Goal: Task Accomplishment & Management: Manage account settings

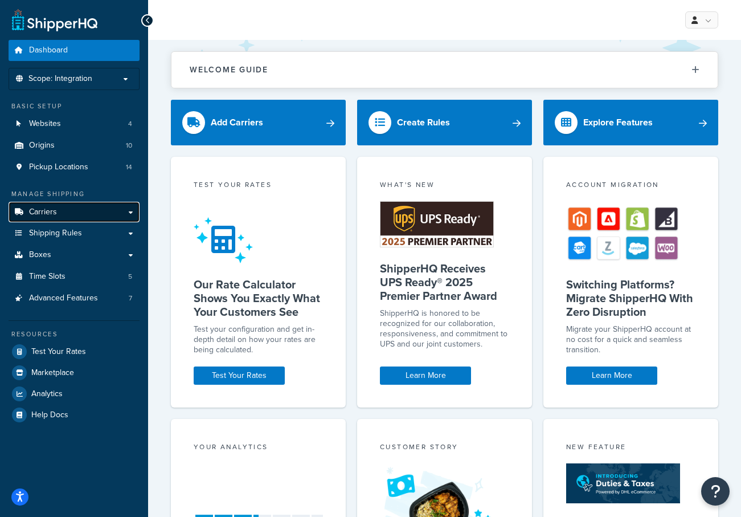
click at [56, 211] on link "Carriers" at bounding box center [74, 212] width 131 height 21
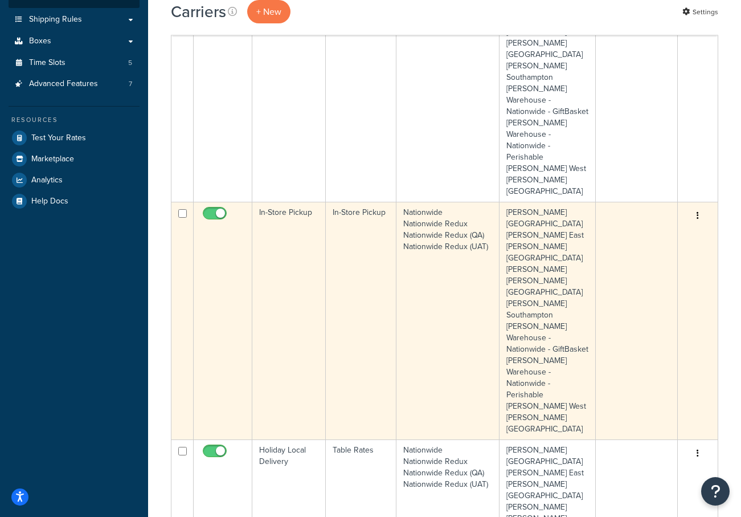
scroll to position [285, 0]
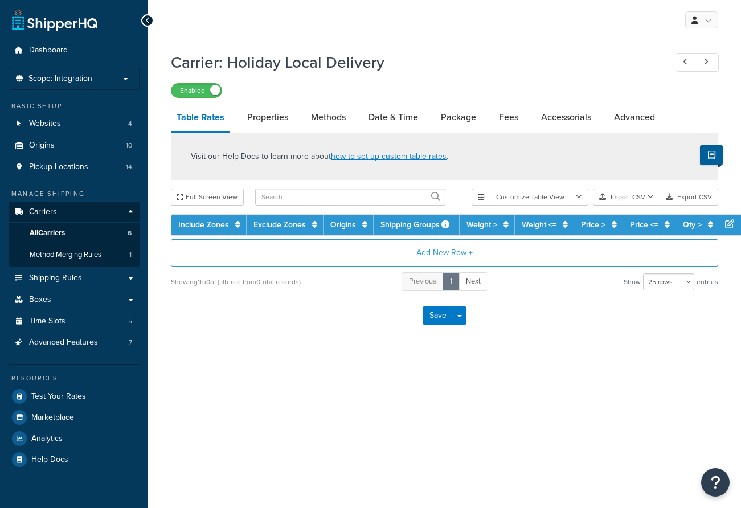
select select "25"
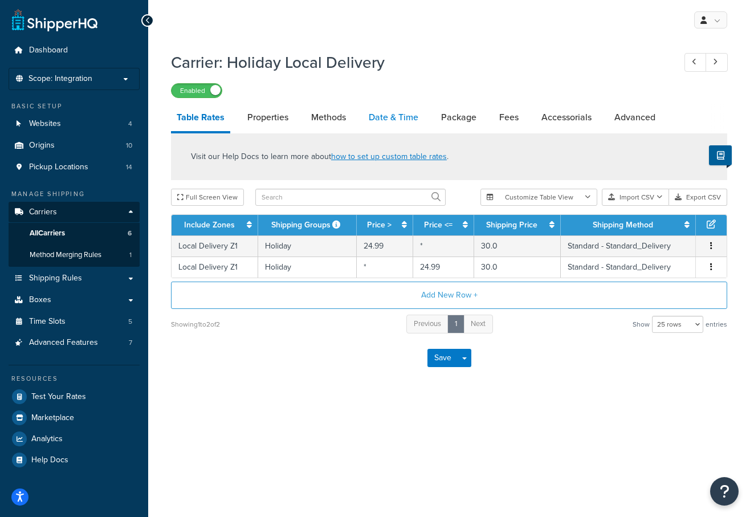
click at [385, 117] on link "Date & Time" at bounding box center [393, 117] width 61 height 27
select select "yMd"
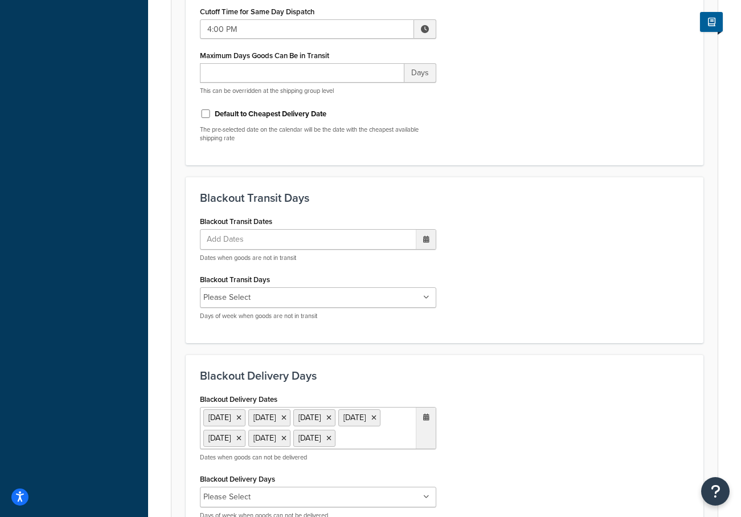
scroll to position [627, 0]
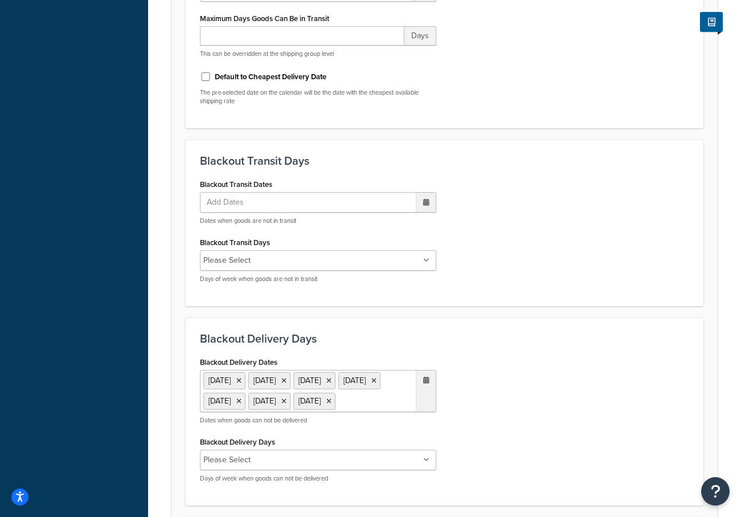
click at [397, 412] on ul "[DATE] [DATE] [DATE] [DATE] [DATE] [DATE] [DATE]" at bounding box center [318, 391] width 237 height 42
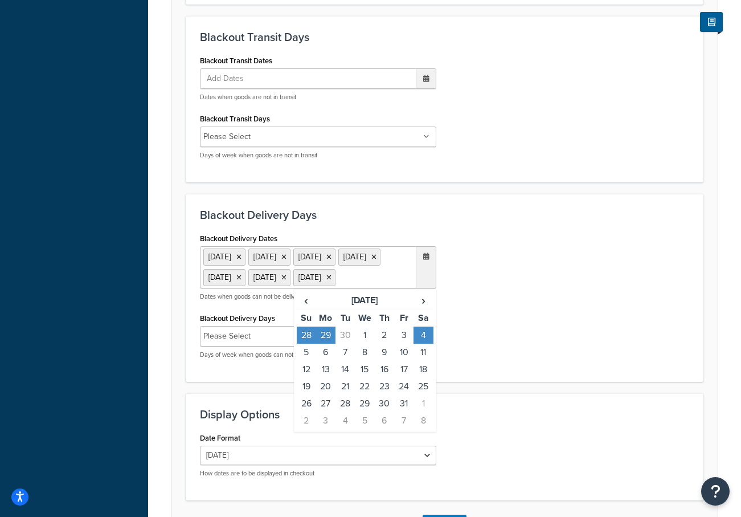
scroll to position [855, 0]
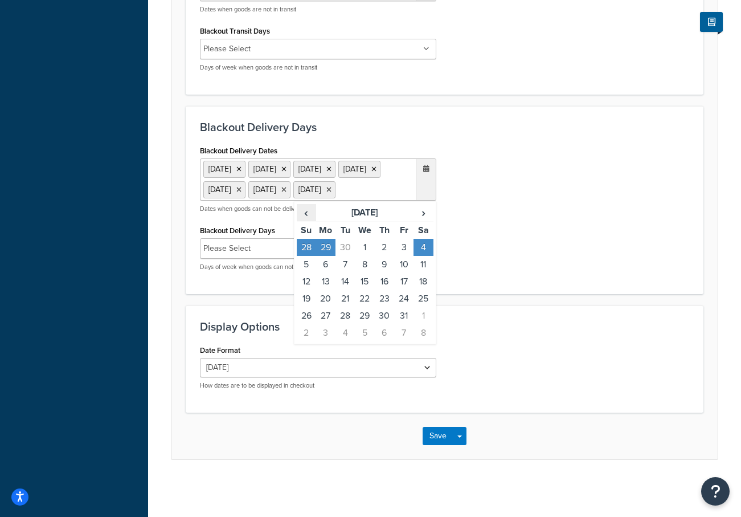
click at [309, 214] on span "‹" at bounding box center [306, 213] width 18 height 16
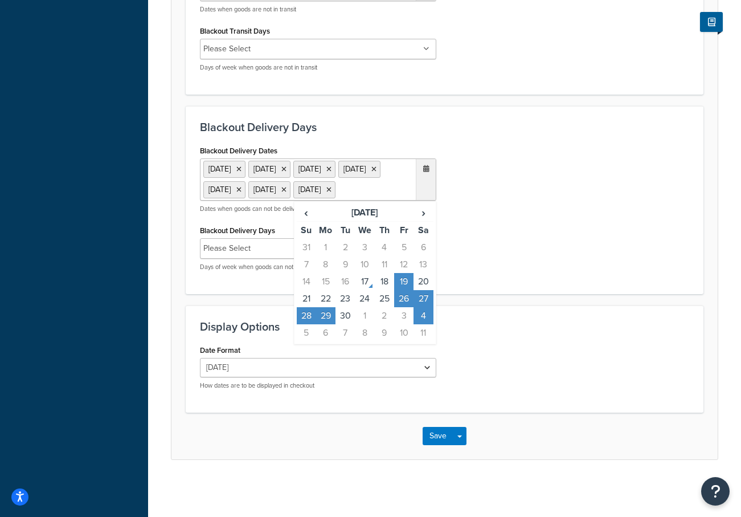
click at [525, 199] on div "Blackout Delivery Dates 27 Aug 2025 19 Sep 2025 26 Sep 2025 27 Sep 2025 28 Sep …" at bounding box center [444, 210] width 507 height 137
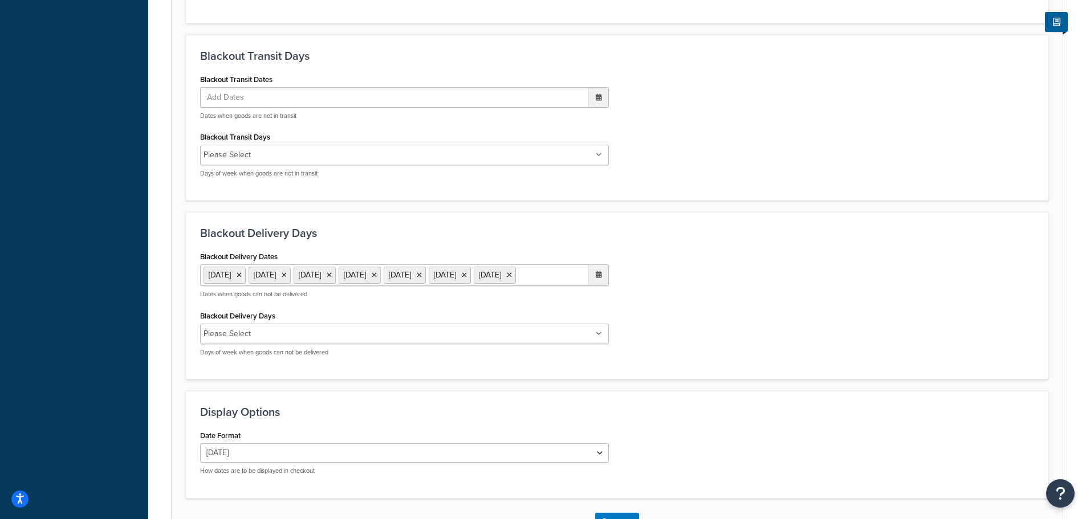
scroll to position [741, 0]
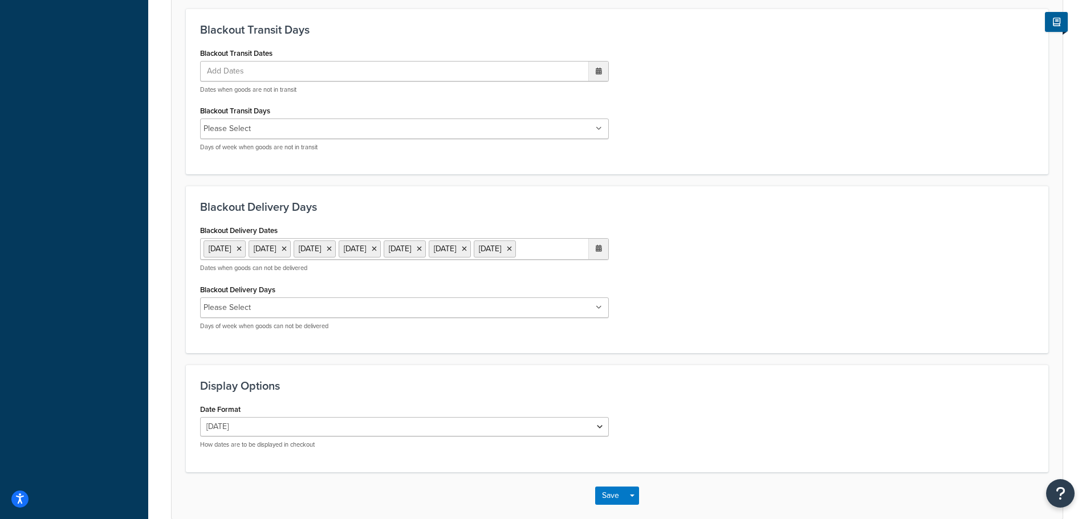
click at [560, 260] on ul "[DATE] [DATE] [DATE] [DATE] [DATE] [DATE] [DATE]" at bounding box center [404, 249] width 409 height 22
click at [595, 349] on td "20" at bounding box center [595, 340] width 19 height 17
click at [718, 329] on div "Blackout Delivery Dates 27 Aug 2025 19 Sep 2025 20 Sep 2025 26 Sep 2025 27 Sep …" at bounding box center [616, 280] width 851 height 117
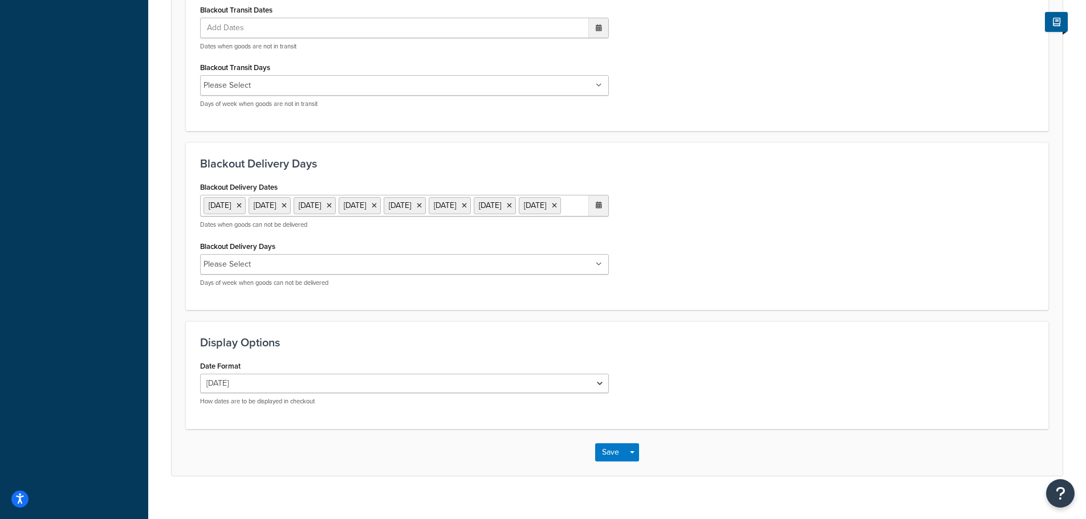
scroll to position [819, 0]
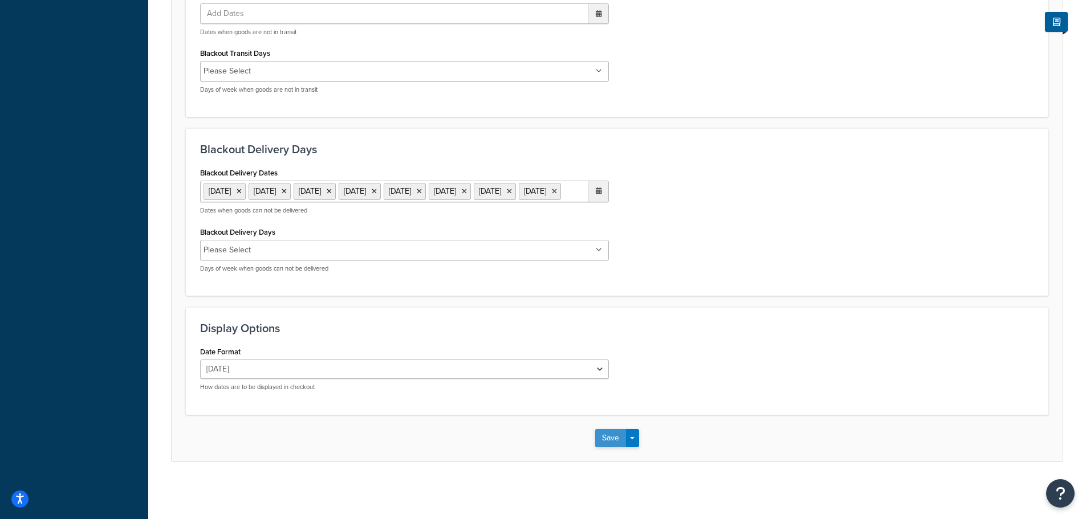
click at [614, 435] on button "Save" at bounding box center [610, 438] width 31 height 18
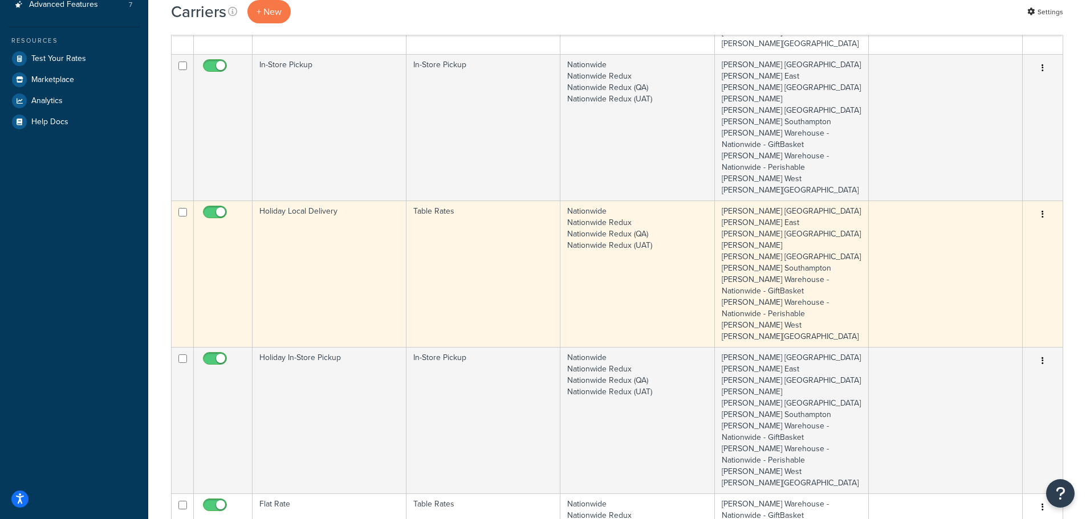
scroll to position [342, 0]
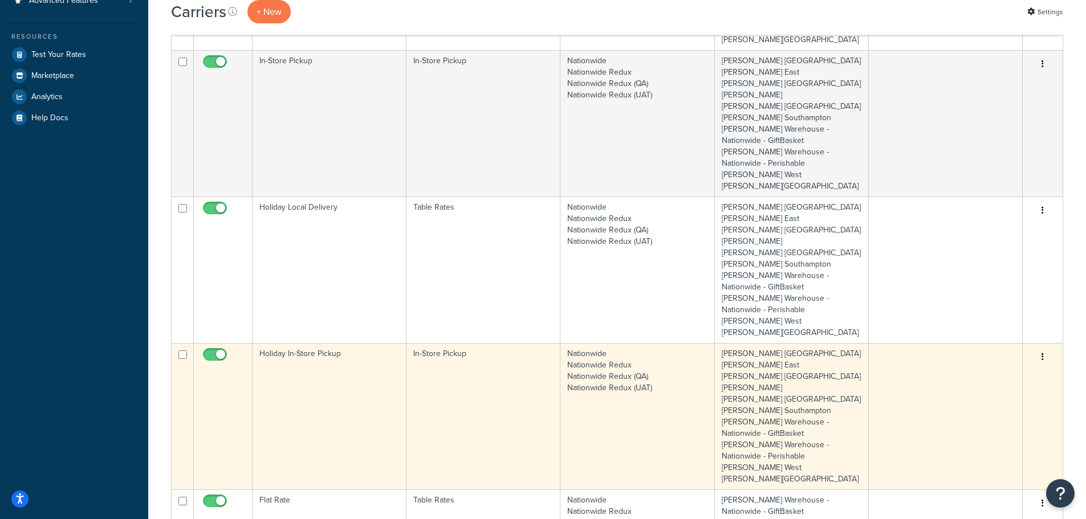
click at [326, 343] on td "Holiday In-Store Pickup" at bounding box center [329, 416] width 154 height 146
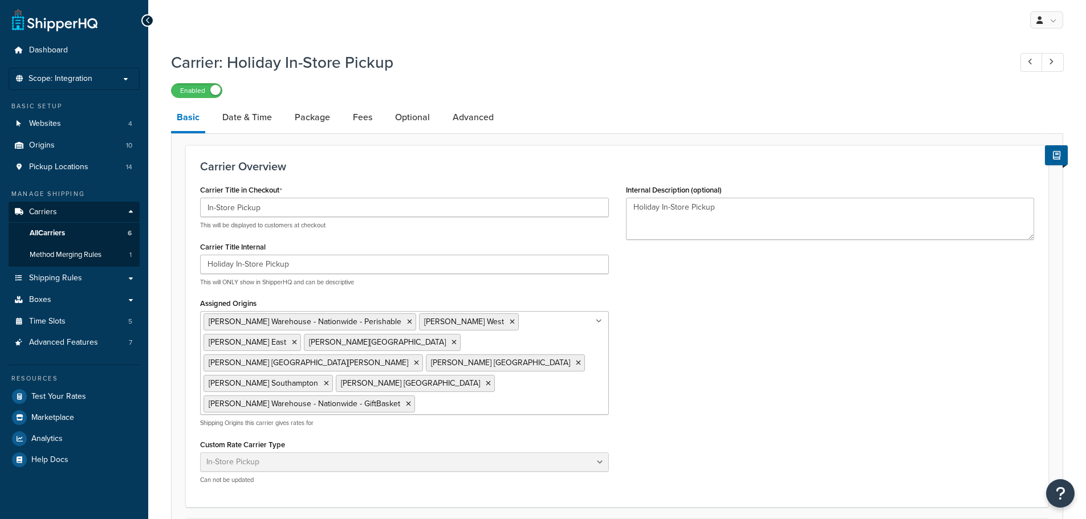
select select "pickup"
drag, startPoint x: 265, startPoint y: 112, endPoint x: 268, endPoint y: 122, distance: 10.3
click at [265, 112] on link "Date & Time" at bounding box center [247, 117] width 61 height 27
select select "calendar"
select select "yMd"
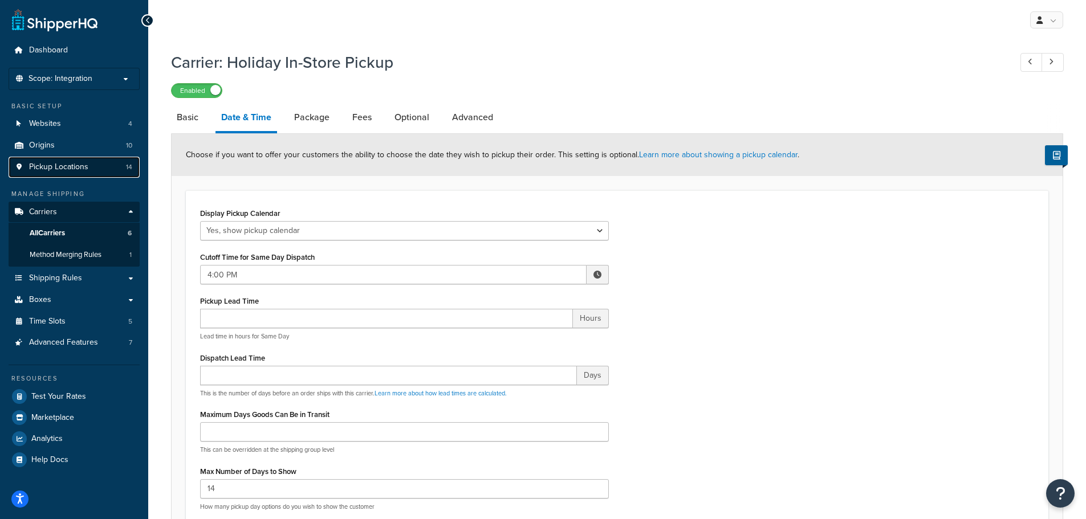
click at [54, 166] on span "Pickup Locations" at bounding box center [58, 167] width 59 height 10
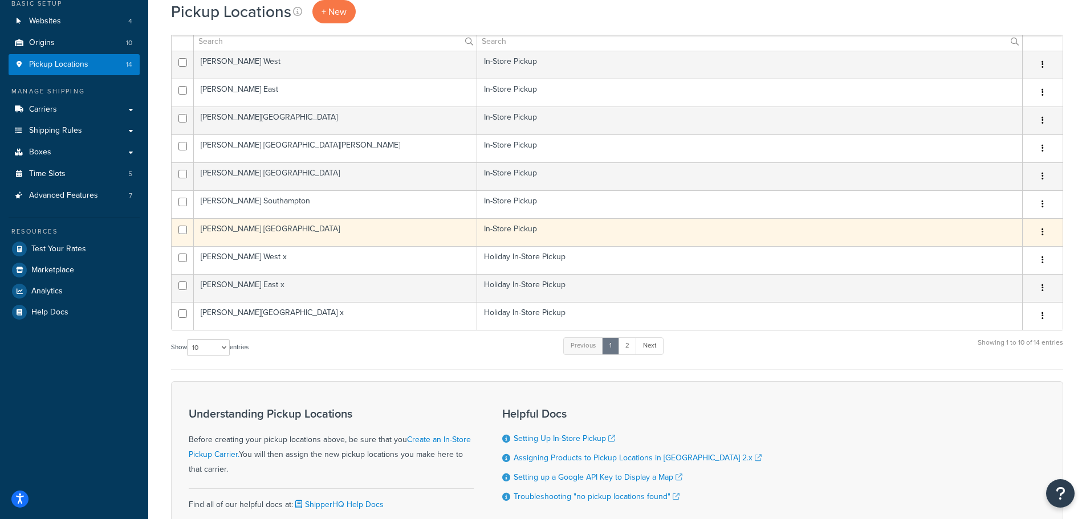
scroll to position [114, 0]
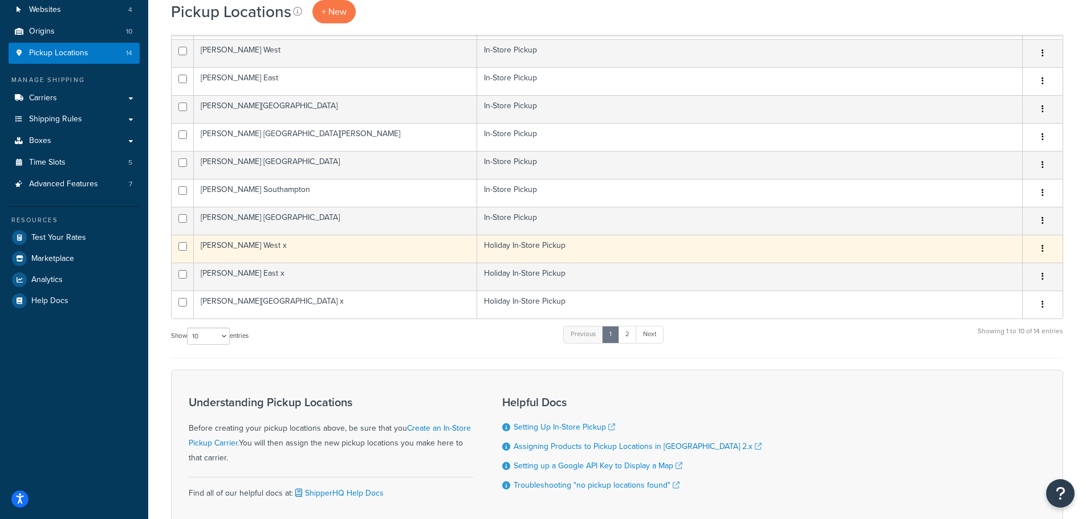
click at [260, 243] on td "[PERSON_NAME] West x" at bounding box center [335, 249] width 283 height 28
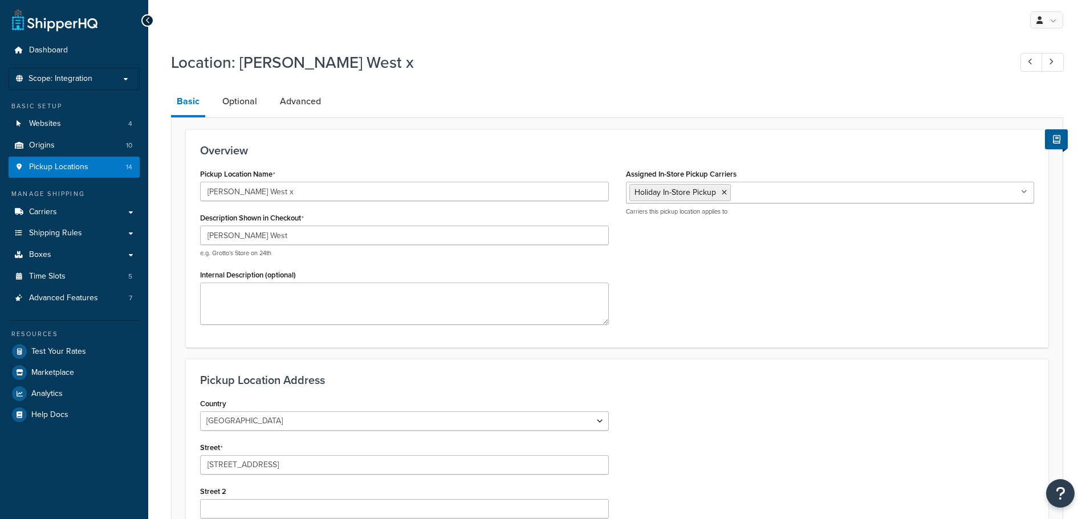
select select "32"
click at [248, 104] on link "Optional" at bounding box center [240, 101] width 46 height 27
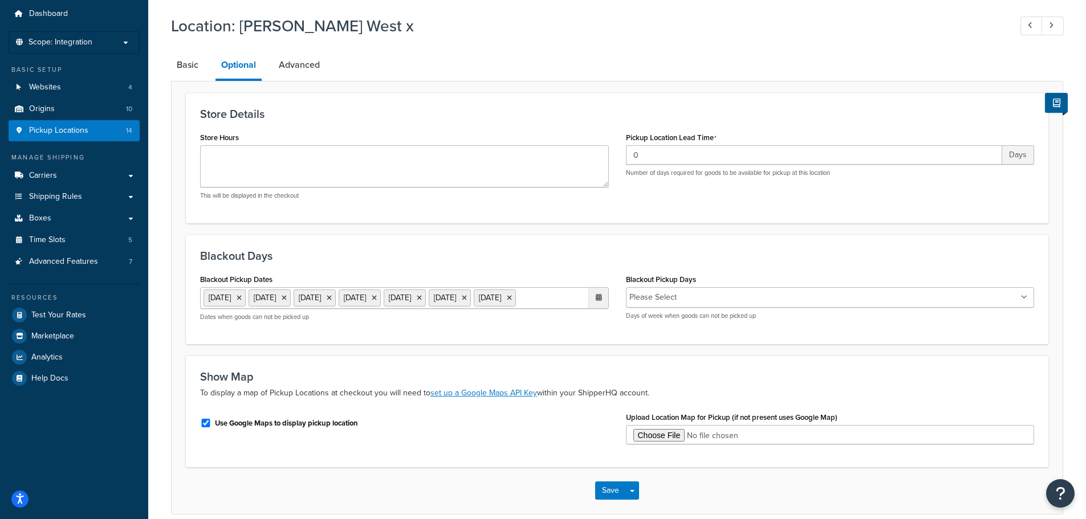
scroll to position [57, 0]
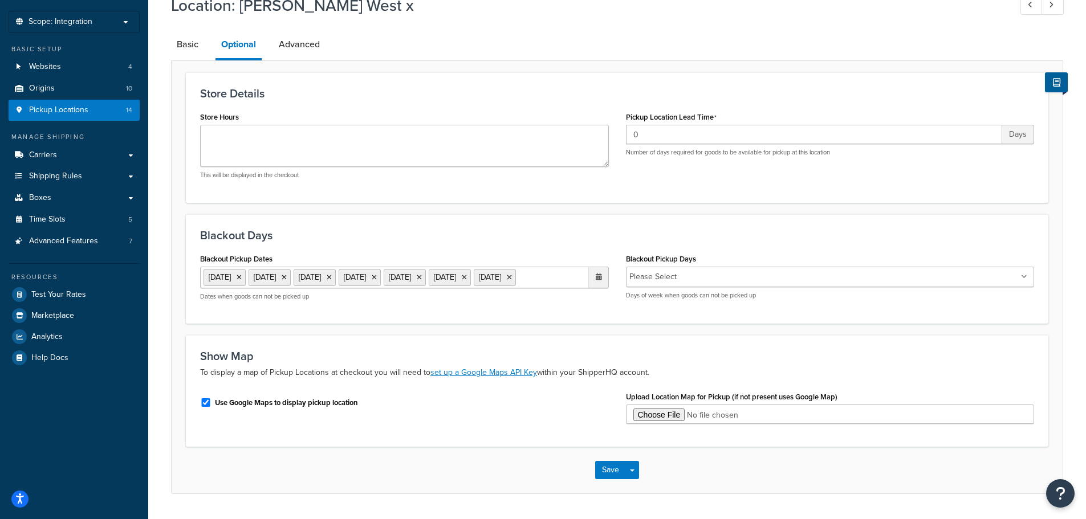
click at [427, 288] on ul "[DATE] [DATE] [DATE] [DATE] [DATE] [DATE] [DATE]" at bounding box center [404, 278] width 409 height 22
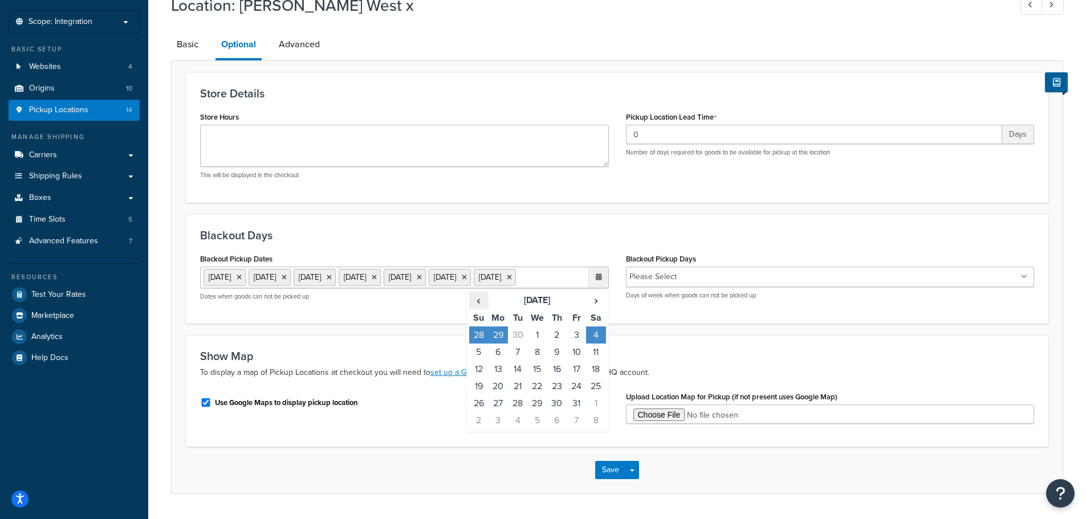
click at [482, 308] on span "‹" at bounding box center [479, 300] width 18 height 16
click at [596, 378] on td "20" at bounding box center [595, 369] width 19 height 17
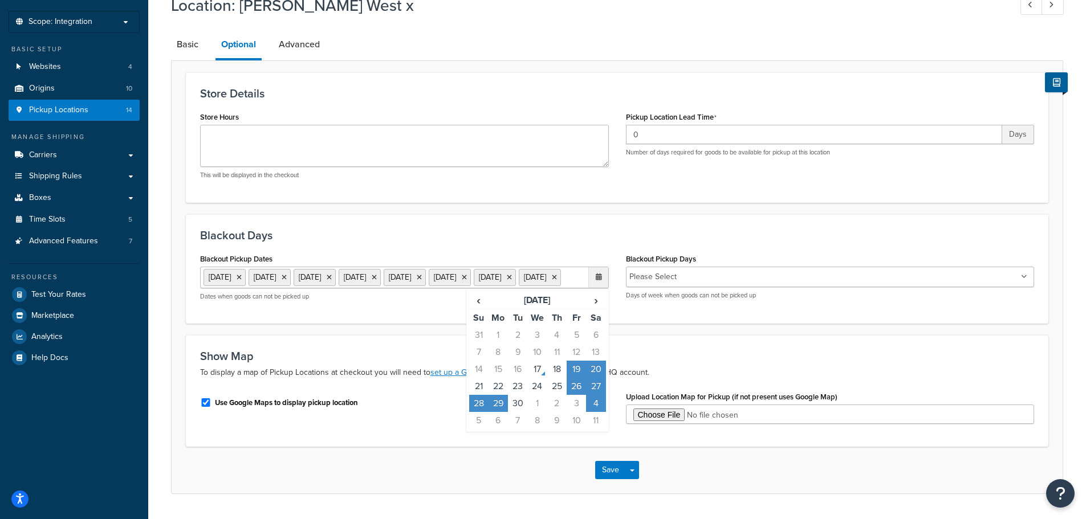
click at [432, 470] on div "Save Save Dropdown Save and Edit Save and Duplicate Save and Create New" at bounding box center [617, 470] width 891 height 47
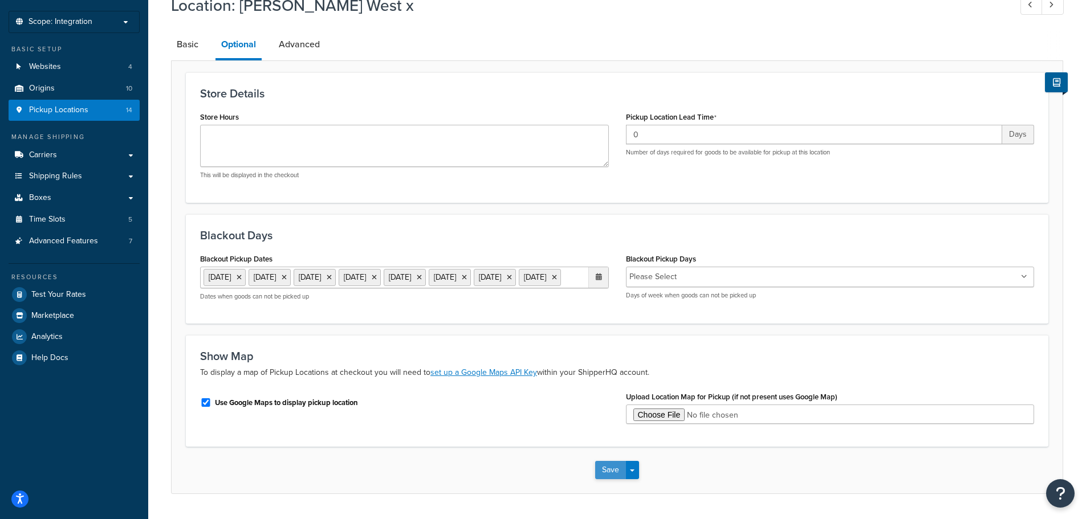
click at [608, 479] on button "Save" at bounding box center [610, 470] width 31 height 18
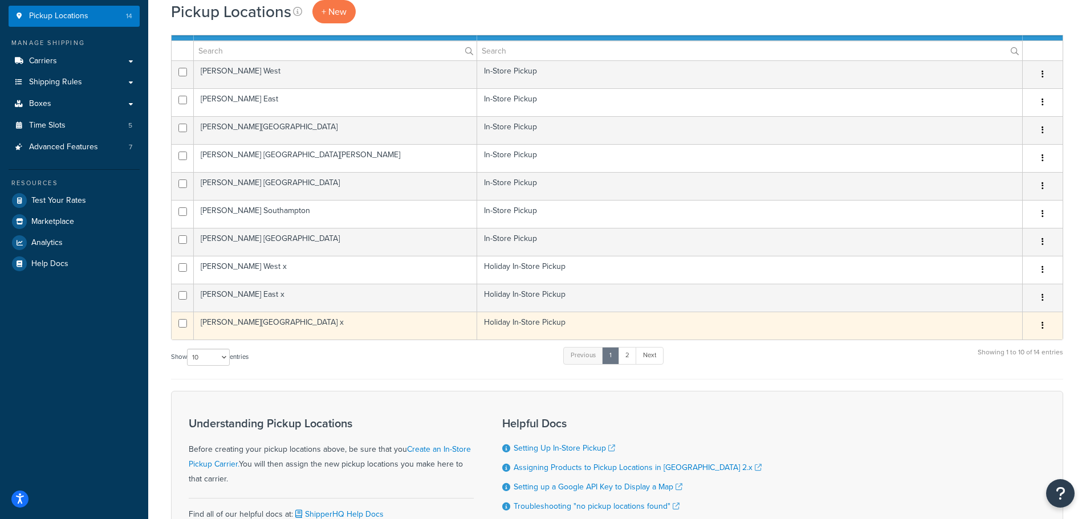
scroll to position [171, 0]
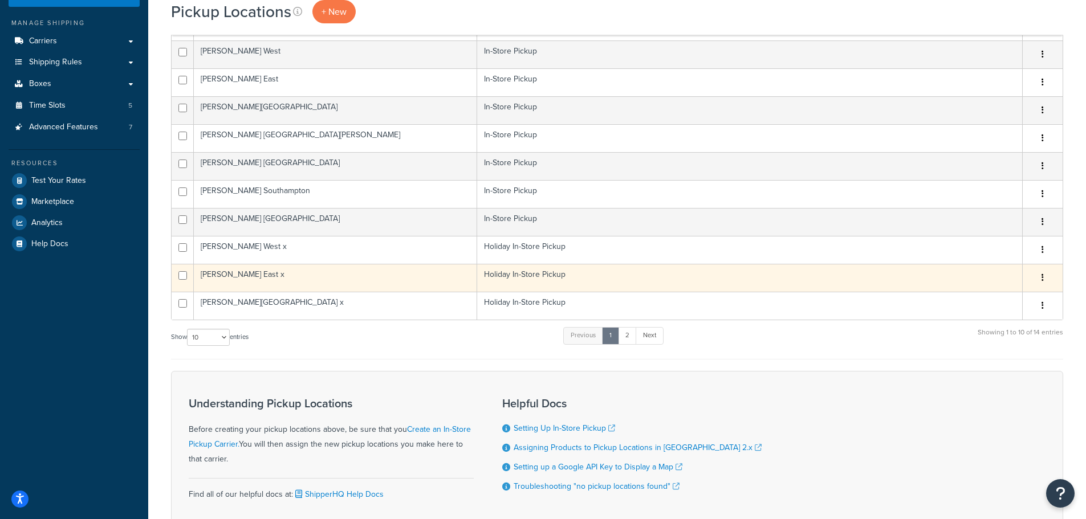
click at [260, 274] on td "Citarella East x" at bounding box center [335, 278] width 283 height 28
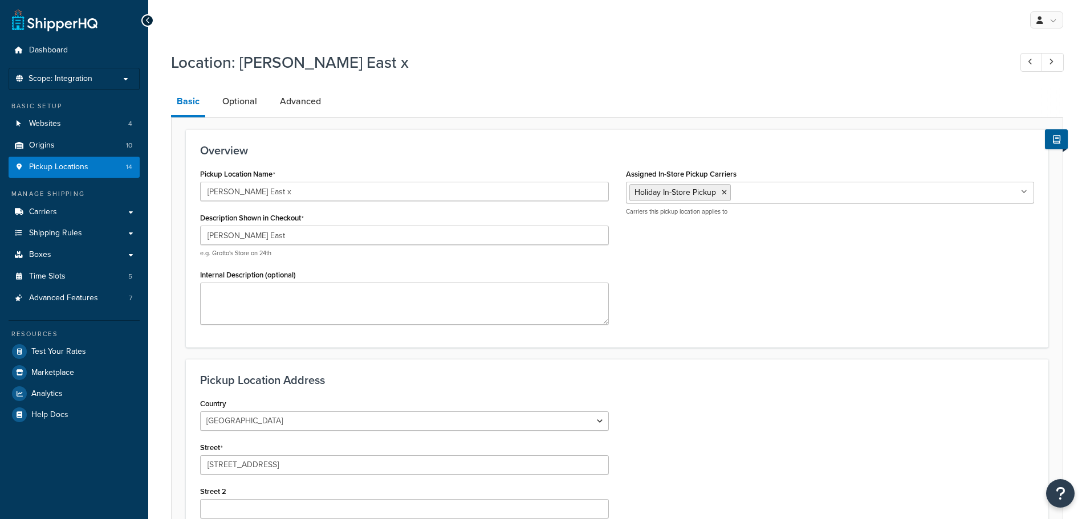
select select "32"
click at [237, 98] on link "Optional" at bounding box center [240, 101] width 46 height 27
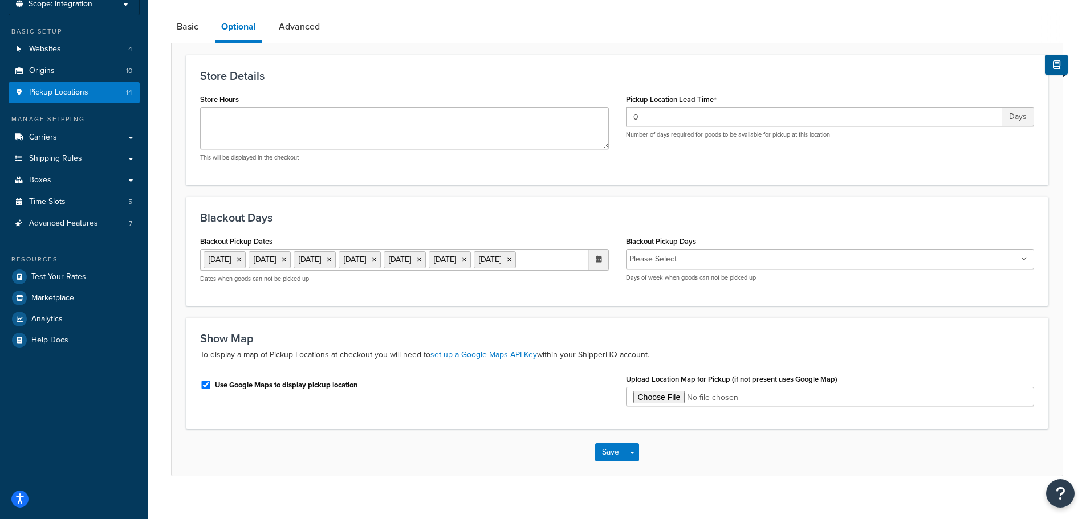
scroll to position [109, 0]
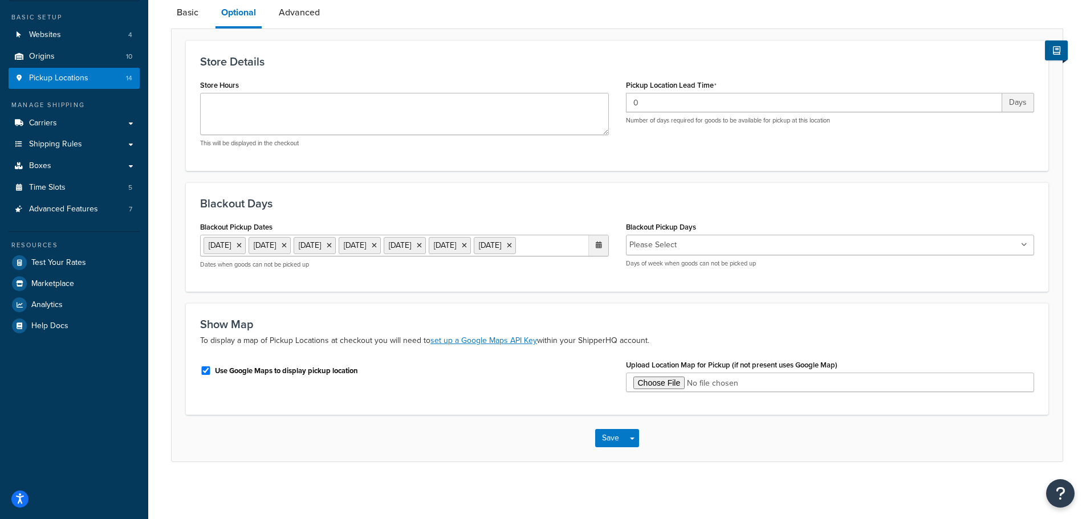
click at [447, 248] on ul "27 Aug 2025 19 Sep 2025 26 Sep 2025 27 Sep 2025 28 Sep 2025 29 Sep 2025 4 Oct 2…" at bounding box center [404, 246] width 409 height 22
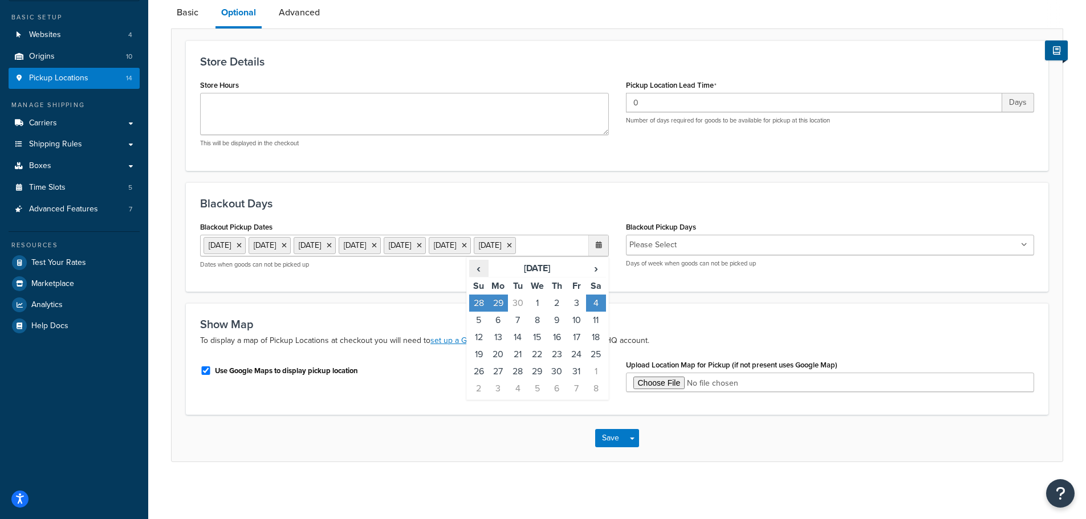
click at [476, 270] on span "‹" at bounding box center [479, 268] width 18 height 16
click at [598, 337] on td "20" at bounding box center [595, 337] width 19 height 17
click at [527, 441] on div "Save Save Dropdown Save and Edit Save and Duplicate Save and Create New" at bounding box center [617, 438] width 891 height 47
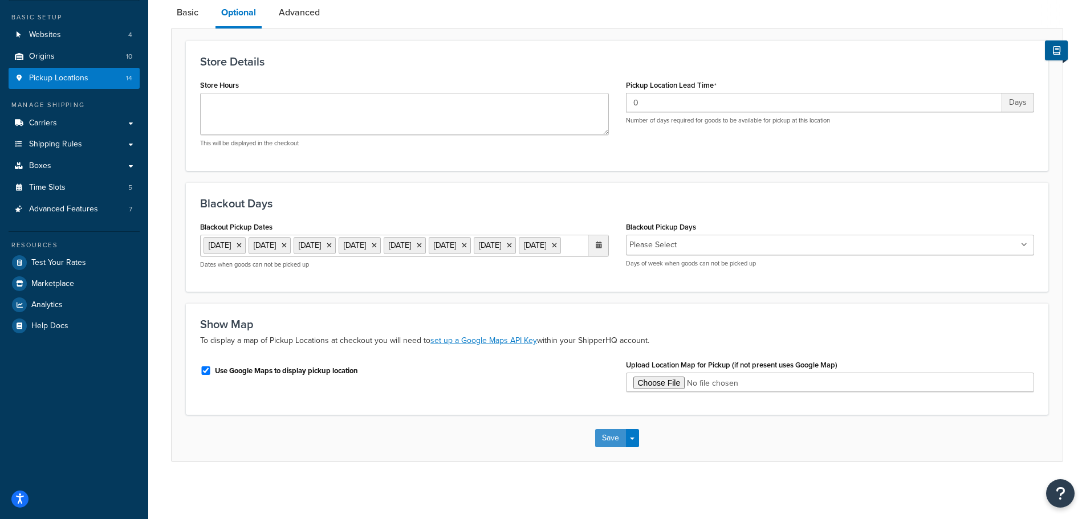
click at [614, 439] on button "Save" at bounding box center [610, 438] width 31 height 18
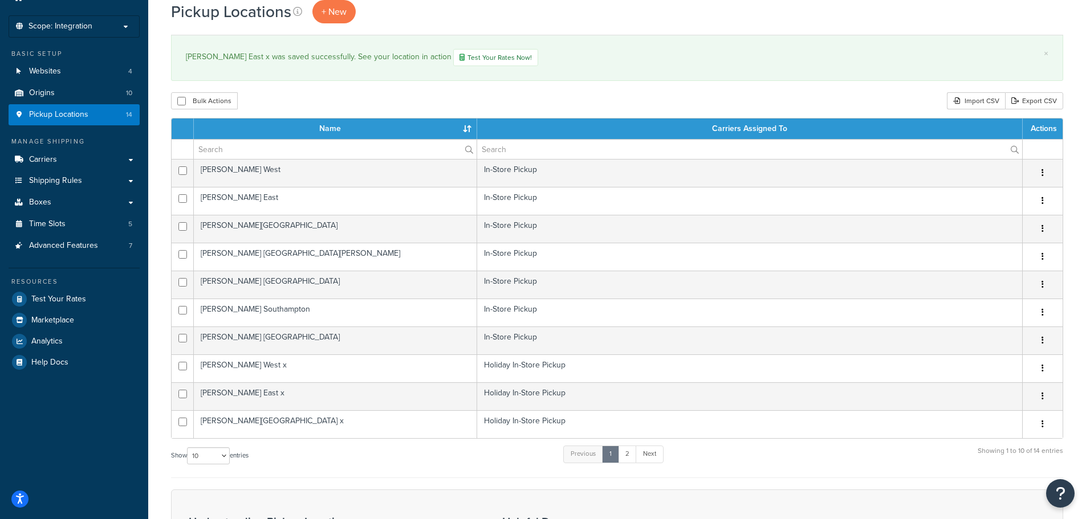
scroll to position [257, 0]
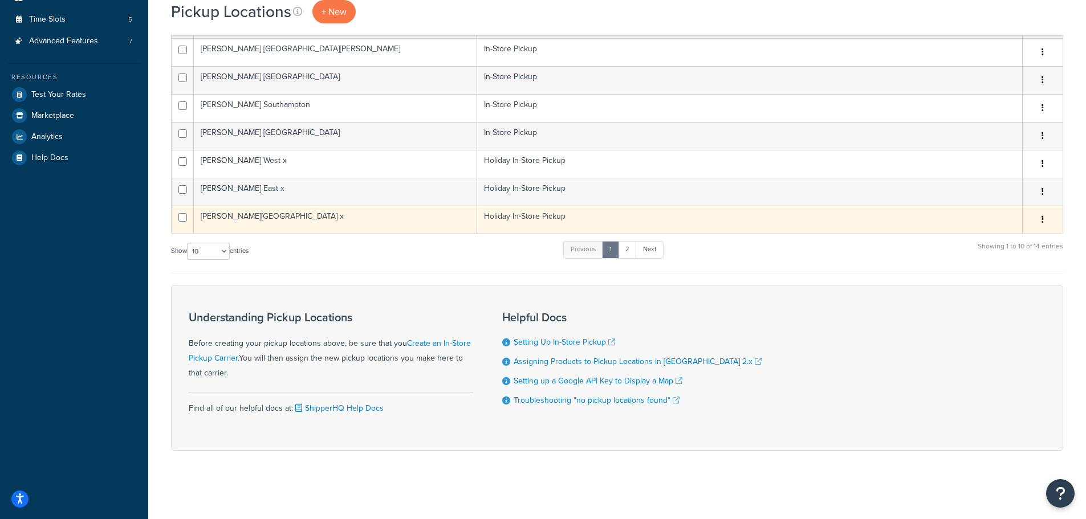
click at [268, 213] on td "[PERSON_NAME][GEOGRAPHIC_DATA] x" at bounding box center [335, 220] width 283 height 28
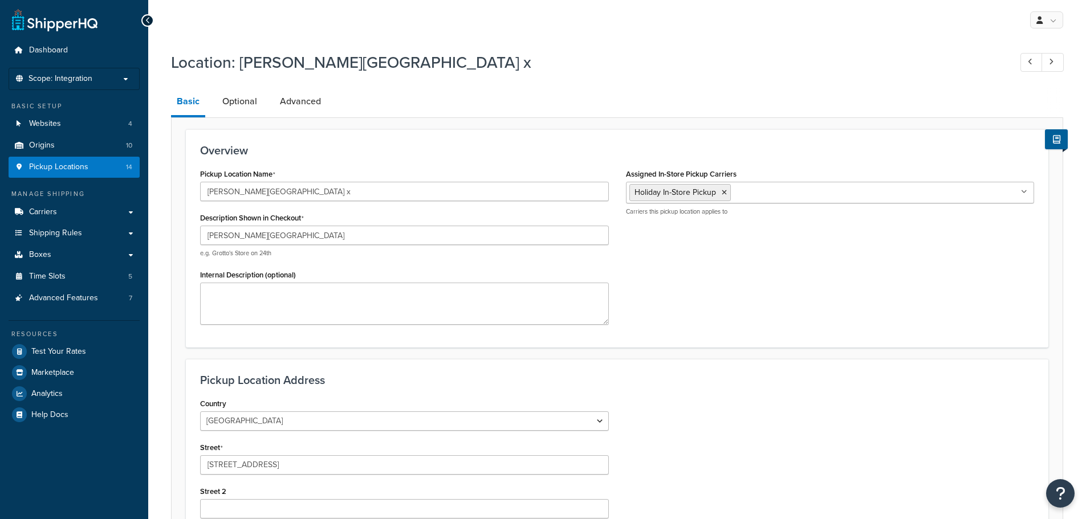
select select "32"
click at [244, 101] on link "Optional" at bounding box center [240, 101] width 46 height 27
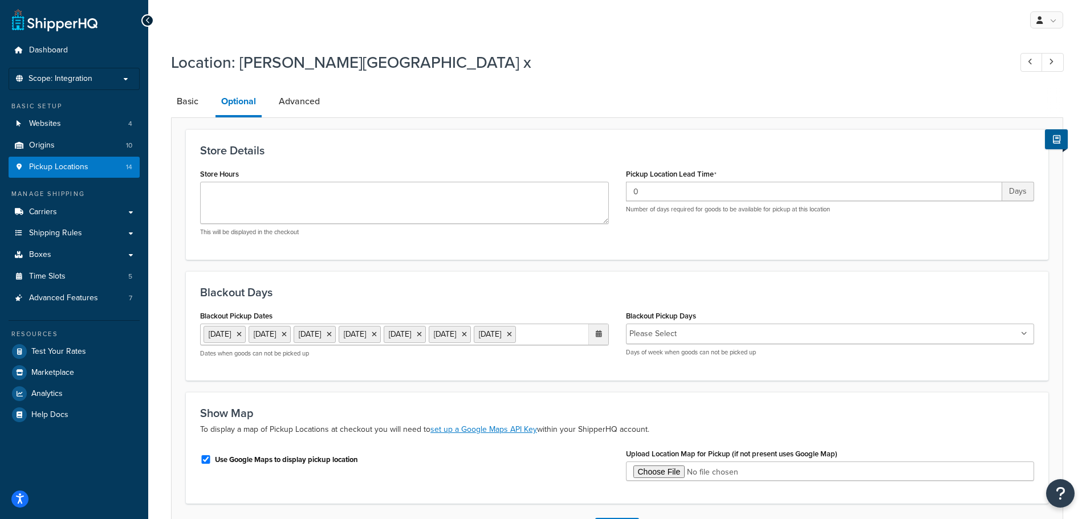
click at [498, 345] on ul "[DATE] [DATE] [DATE] [DATE] [DATE] [DATE] [DATE]" at bounding box center [404, 335] width 409 height 22
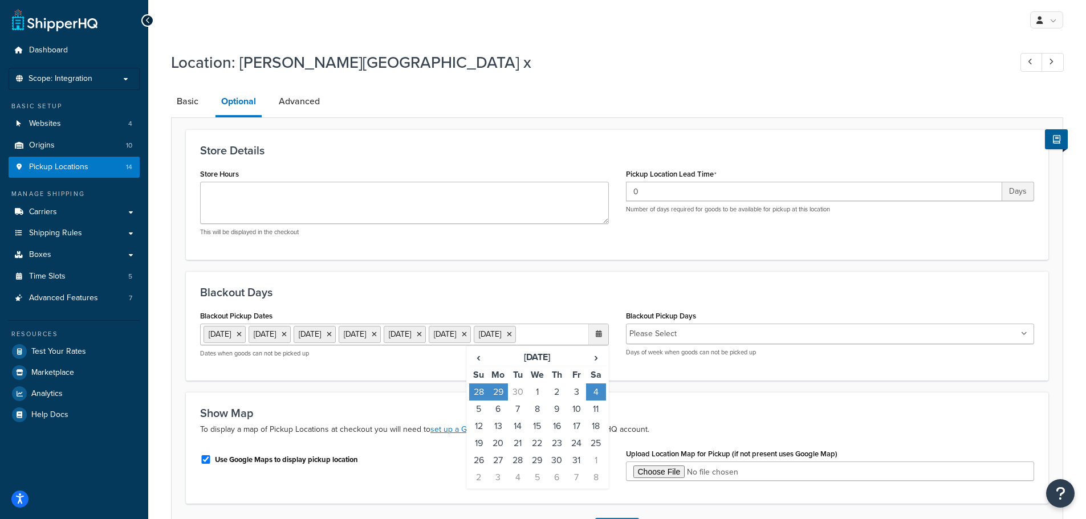
scroll to position [57, 0]
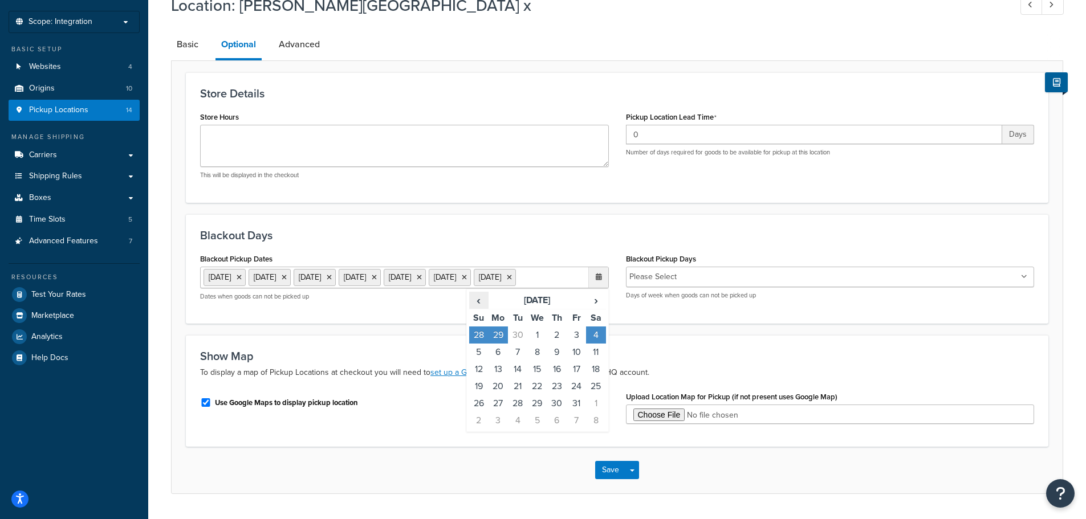
click at [483, 308] on span "‹" at bounding box center [479, 300] width 18 height 16
click at [593, 378] on td "20" at bounding box center [595, 369] width 19 height 17
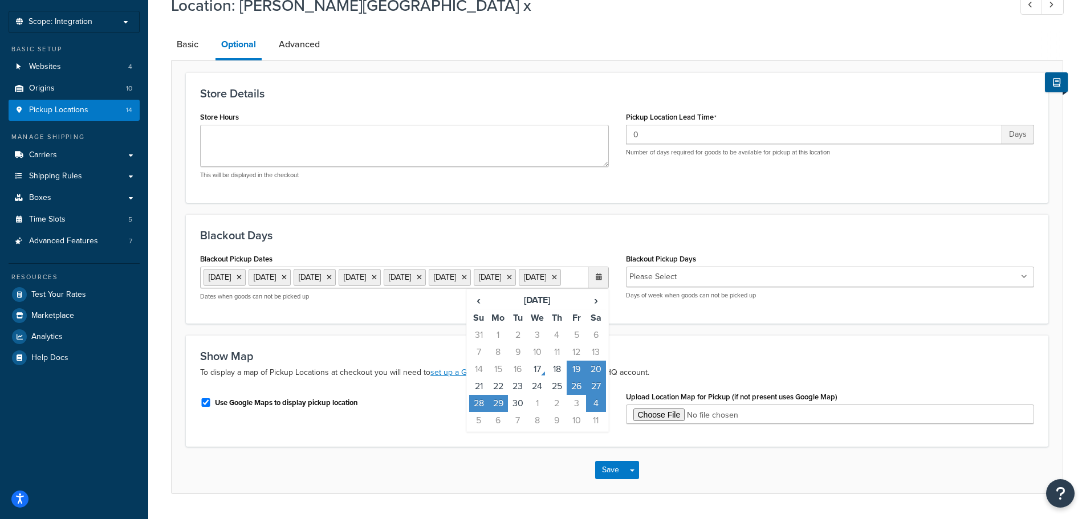
click at [542, 473] on div "Save Save Dropdown Save and Edit Save and Duplicate Save and Create New" at bounding box center [617, 470] width 891 height 47
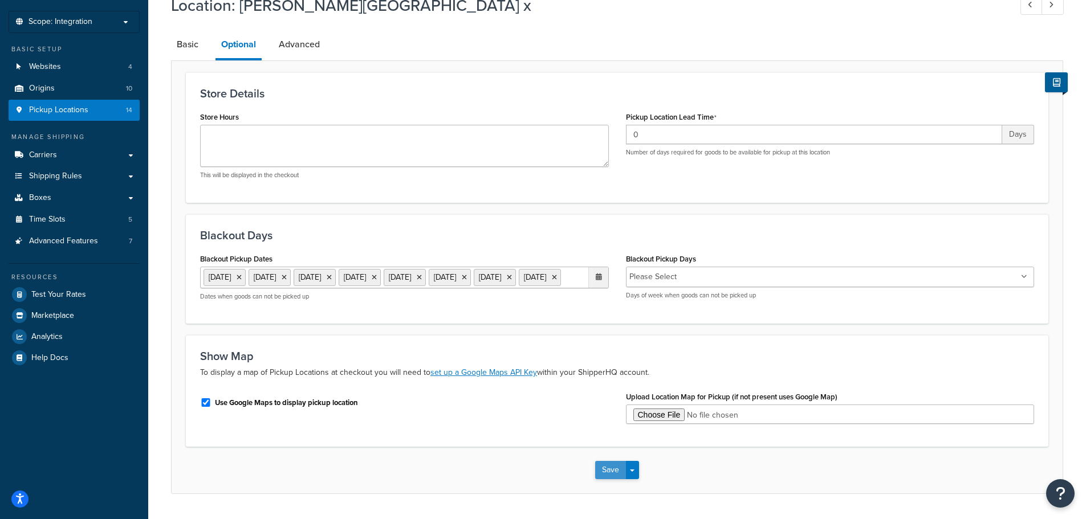
click at [617, 479] on button "Save" at bounding box center [610, 470] width 31 height 18
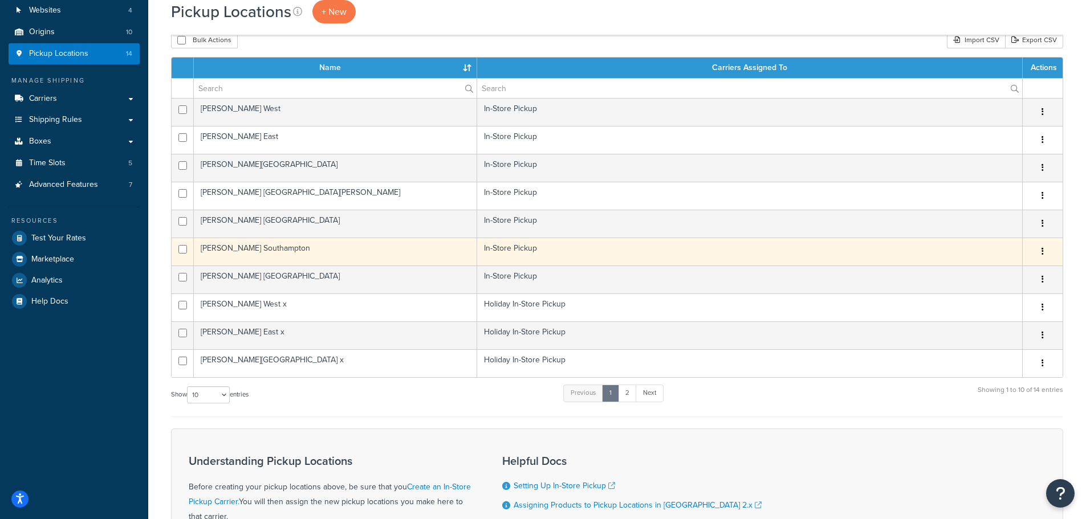
scroll to position [114, 0]
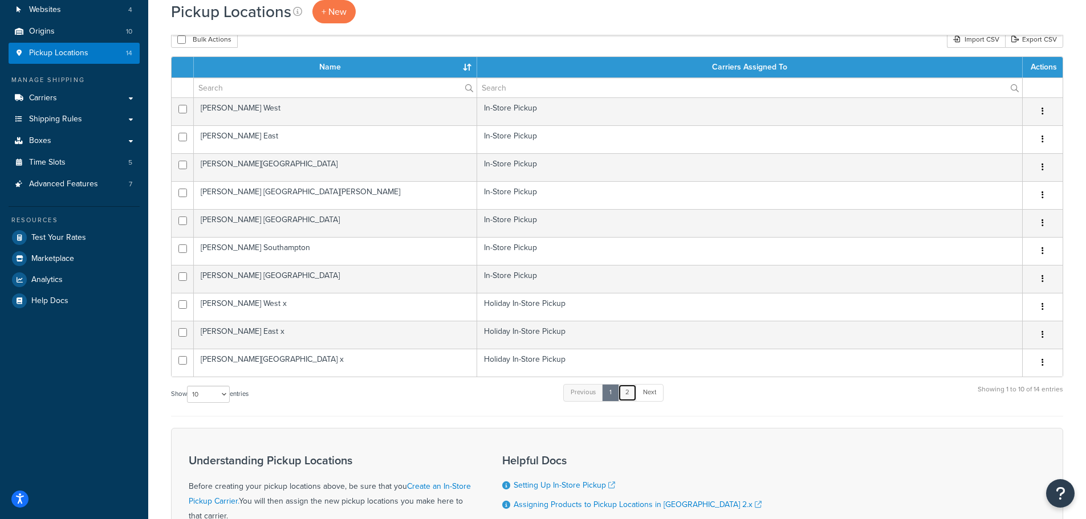
click at [631, 394] on link "2" at bounding box center [627, 392] width 19 height 17
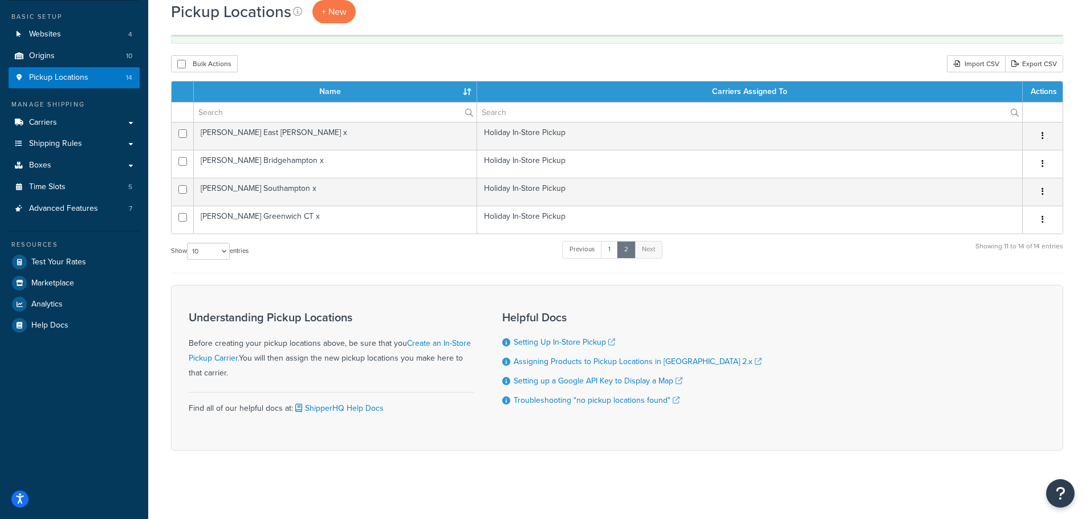
scroll to position [89, 0]
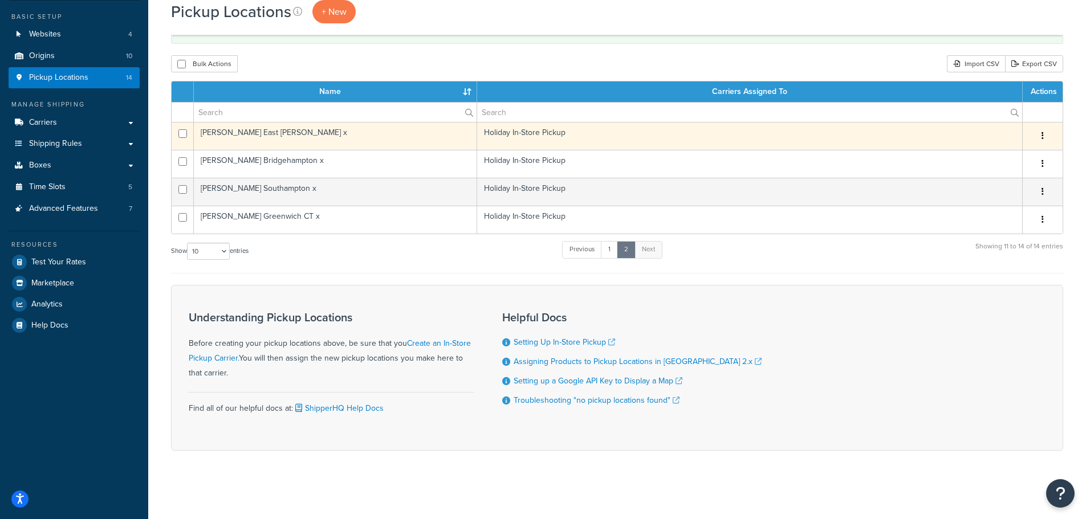
click at [271, 131] on td "[PERSON_NAME] East [PERSON_NAME] x" at bounding box center [335, 136] width 283 height 28
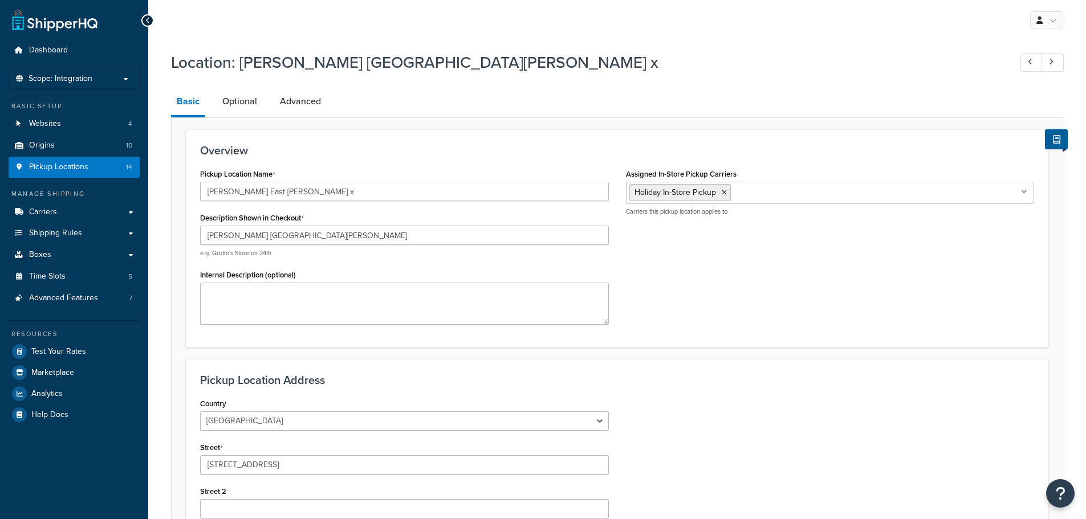
select select "32"
click at [241, 96] on link "Optional" at bounding box center [240, 101] width 46 height 27
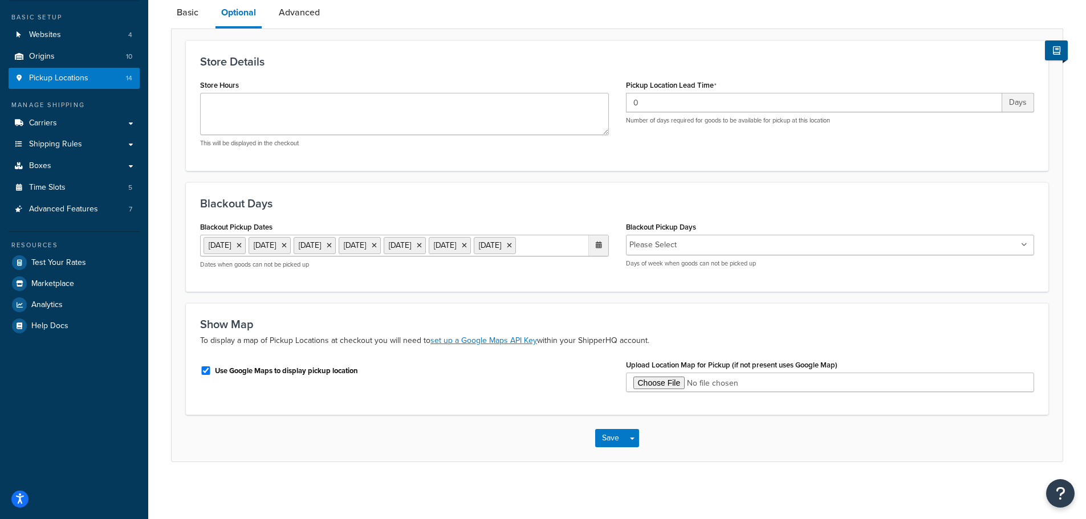
scroll to position [109, 0]
click at [449, 250] on ul "27 Aug 2025 19 Sep 2025 26 Sep 2025 27 Sep 2025 28 Sep 2025 29 Sep 2025 4 Oct 2…" at bounding box center [404, 246] width 409 height 22
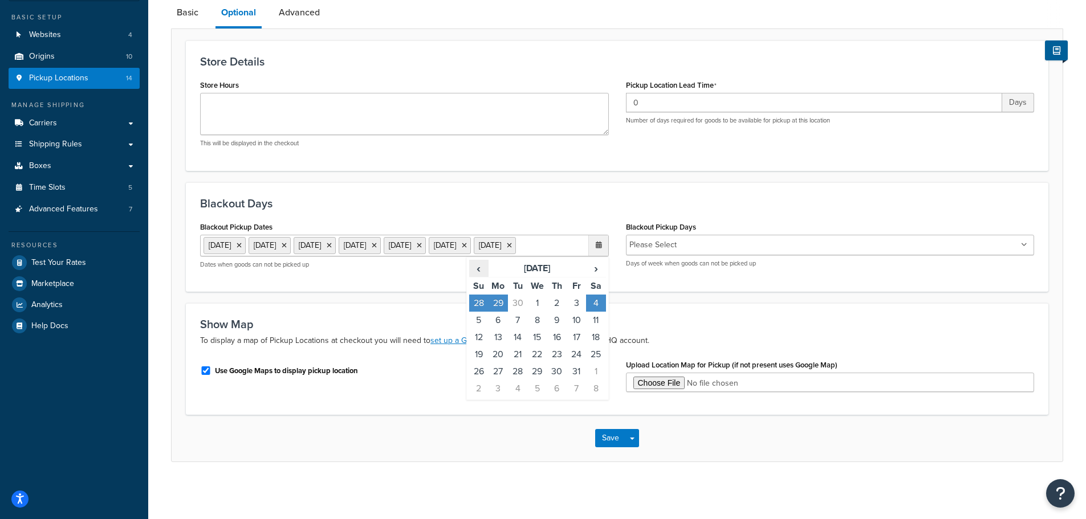
click at [478, 268] on span "‹" at bounding box center [479, 268] width 18 height 16
click at [597, 338] on td "20" at bounding box center [595, 337] width 19 height 17
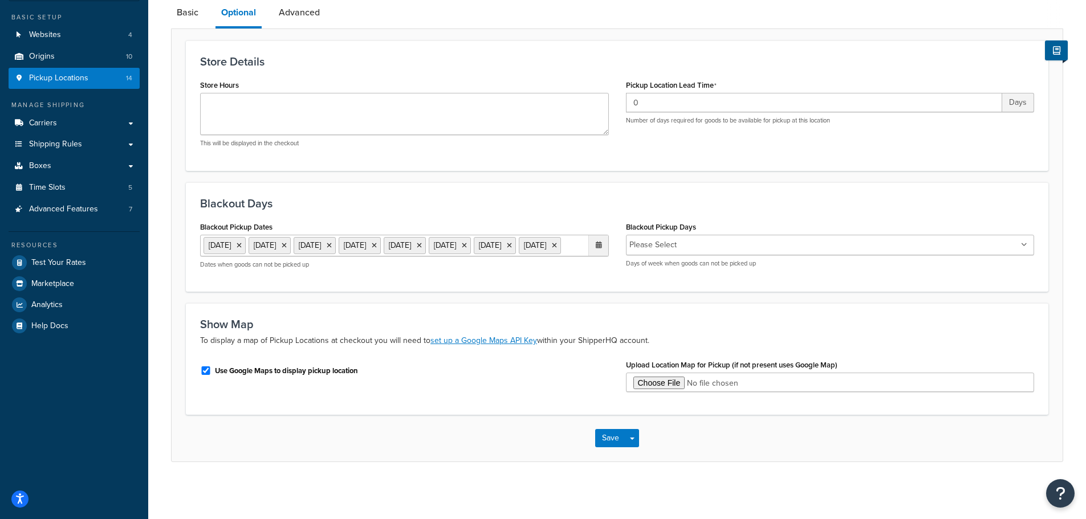
click at [562, 438] on div "Save Save Dropdown Save and Edit Save and Duplicate Save and Create New" at bounding box center [617, 438] width 891 height 47
click at [602, 436] on button "Save" at bounding box center [610, 438] width 31 height 18
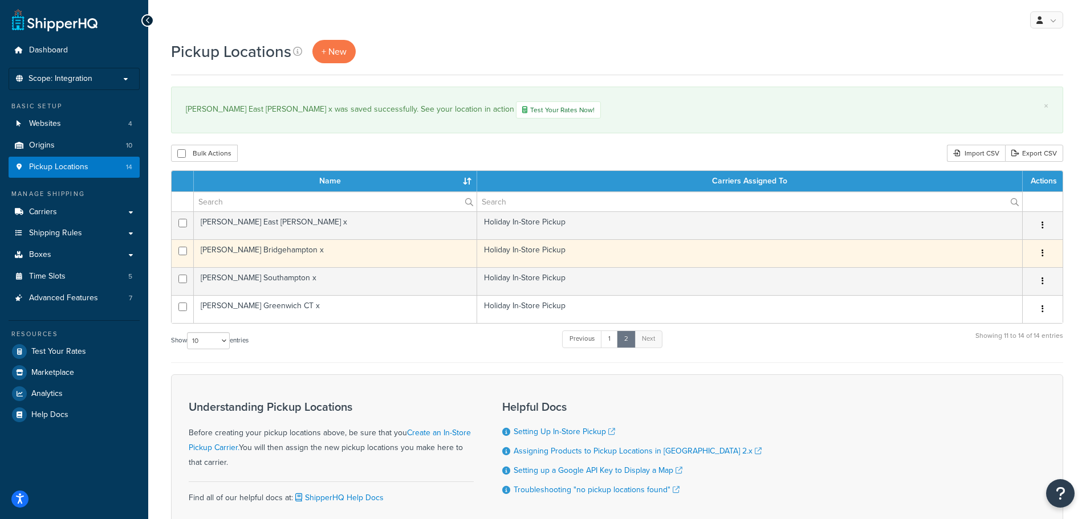
click at [286, 247] on td "Citarella Bridgehampton x" at bounding box center [335, 253] width 283 height 28
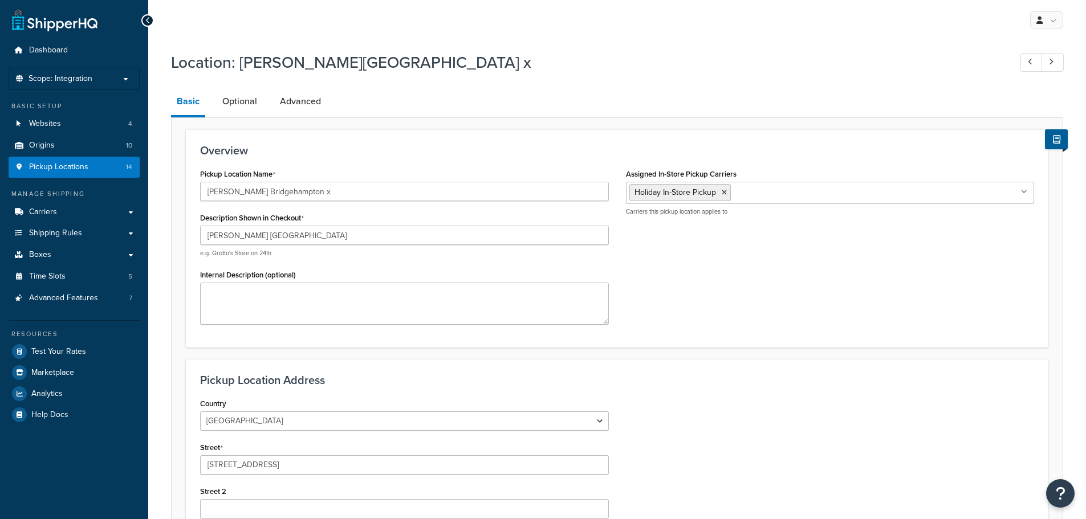
select select "32"
click at [233, 100] on link "Optional" at bounding box center [240, 101] width 46 height 27
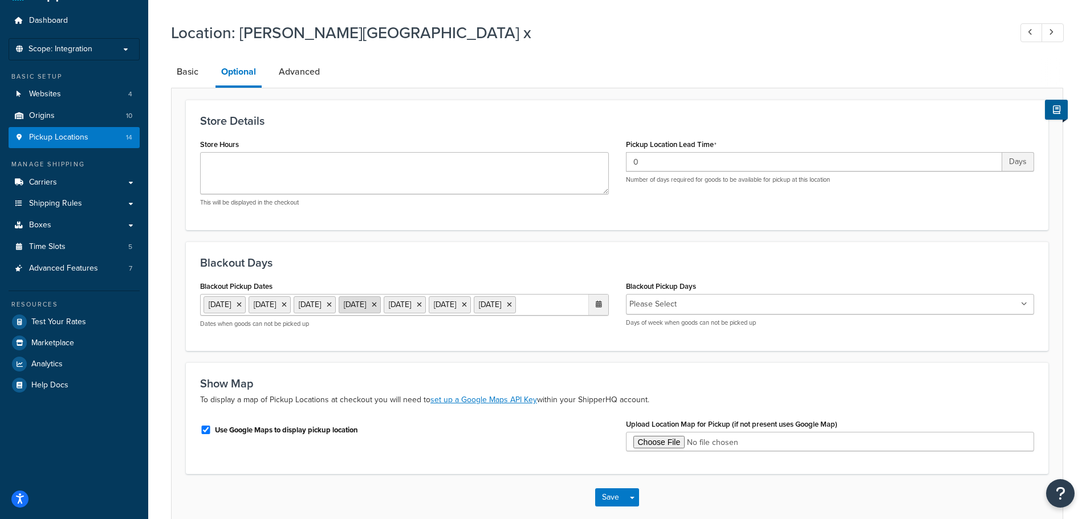
scroll to position [57, 0]
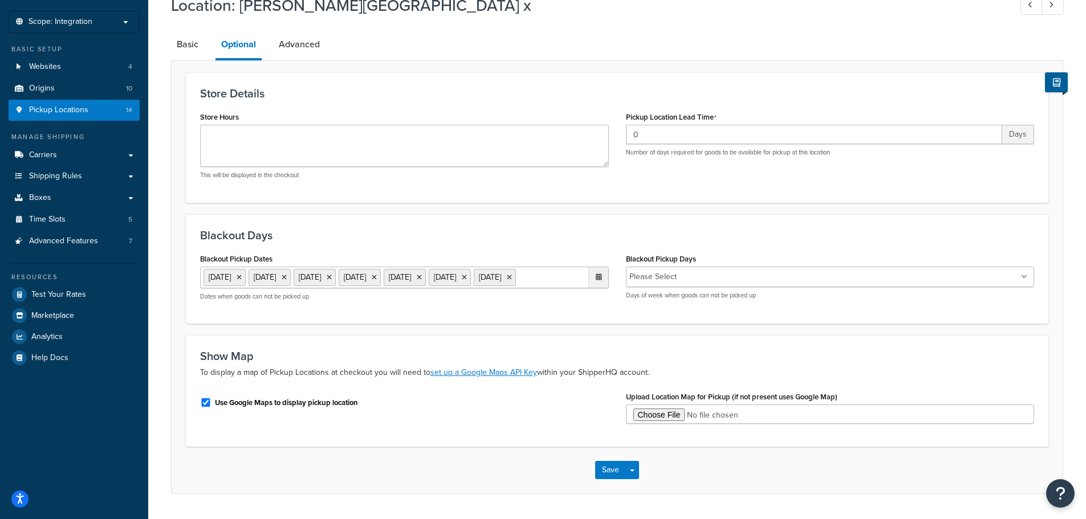
click at [467, 288] on ul "27 Aug 2025 19 Sep 2025 26 Sep 2025 27 Sep 2025 28 Sep 2025 29 Sep 2025 4 Oct 2…" at bounding box center [404, 278] width 409 height 22
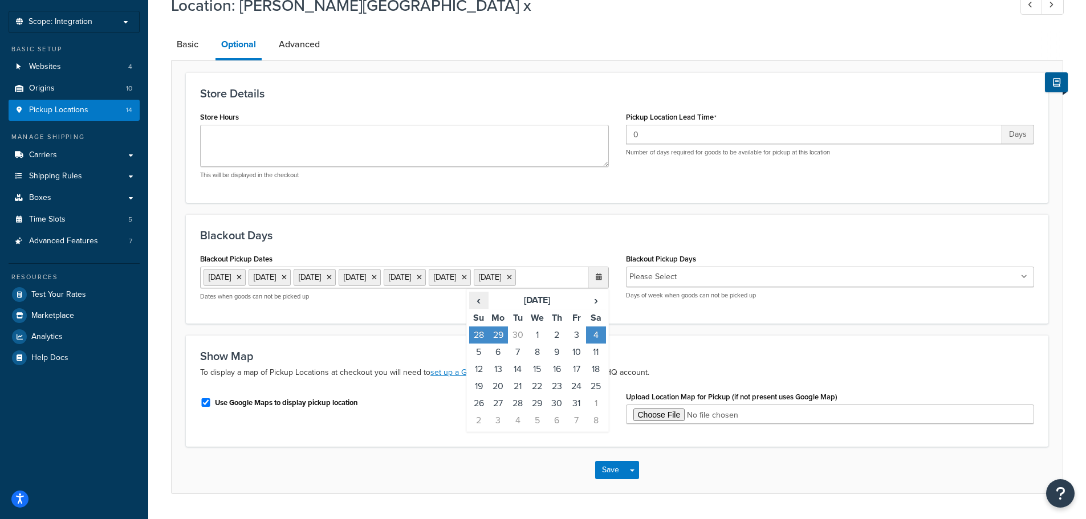
click at [476, 308] on span "‹" at bounding box center [479, 300] width 18 height 16
click at [600, 378] on td "20" at bounding box center [595, 369] width 19 height 17
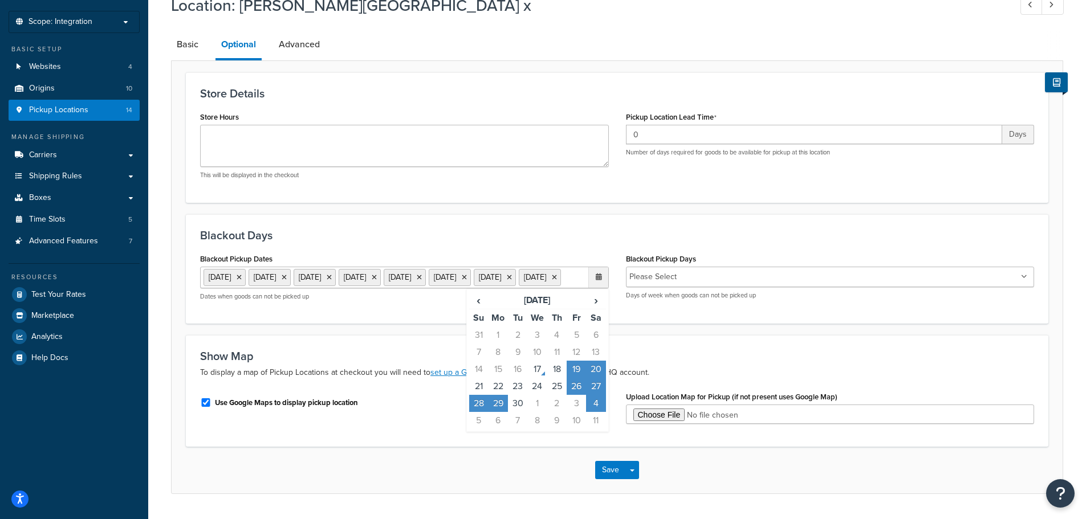
click at [546, 494] on div "Save Save Dropdown Save and Edit Save and Duplicate Save and Create New" at bounding box center [617, 470] width 891 height 47
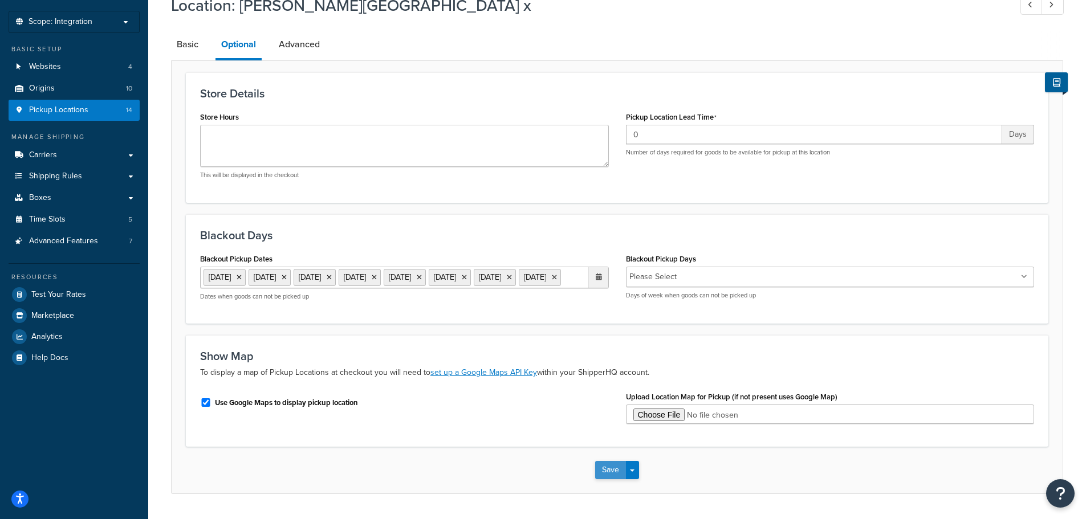
click at [606, 479] on button "Save" at bounding box center [610, 470] width 31 height 18
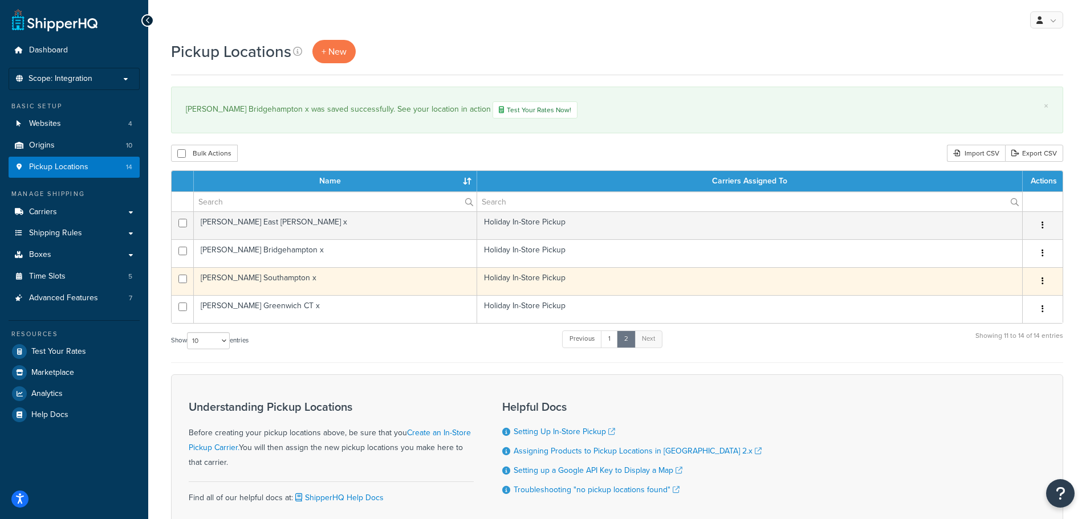
click at [273, 274] on td "[PERSON_NAME] Southampton x" at bounding box center [335, 281] width 283 height 28
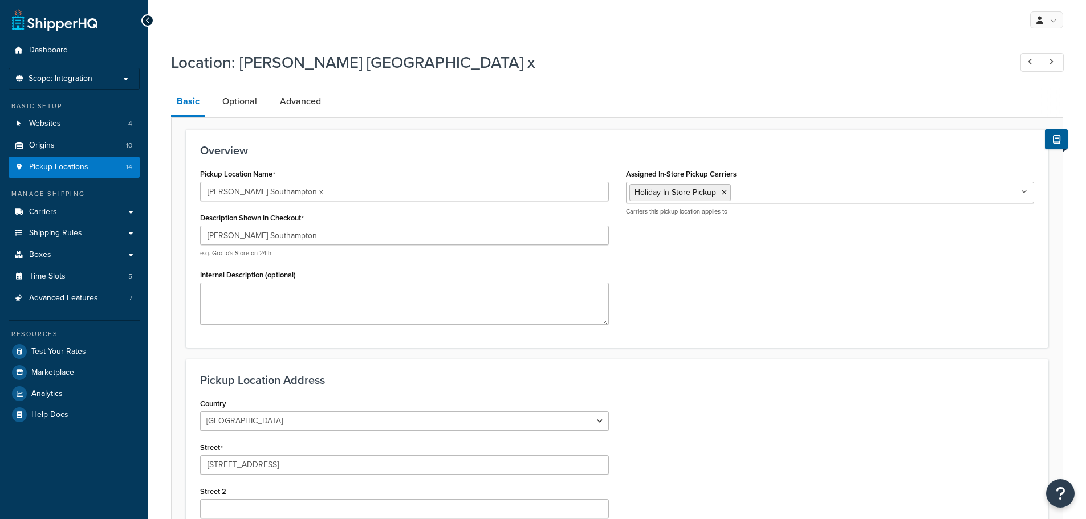
select select "32"
click at [242, 103] on link "Optional" at bounding box center [240, 101] width 46 height 27
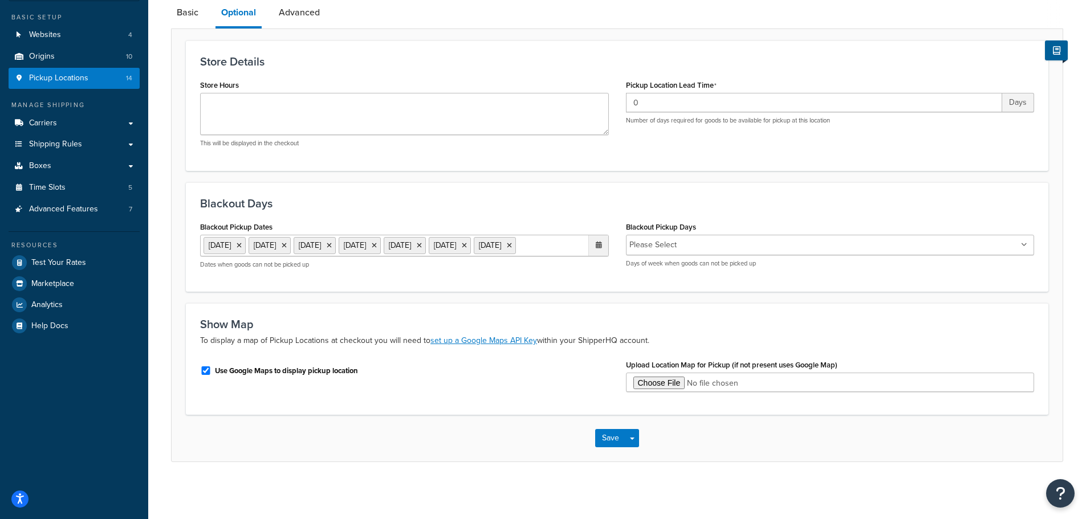
scroll to position [109, 0]
click at [521, 246] on ul "[DATE] [DATE] [DATE] [DATE] [DATE] [DATE] [DATE]" at bounding box center [404, 246] width 409 height 22
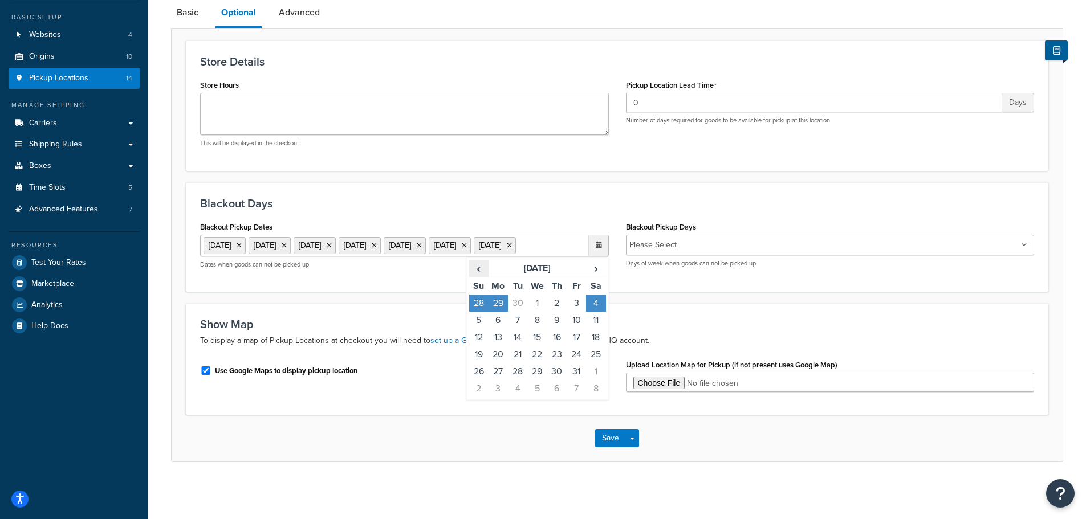
click at [482, 268] on span "‹" at bounding box center [479, 268] width 18 height 16
click at [600, 334] on td "20" at bounding box center [595, 337] width 19 height 17
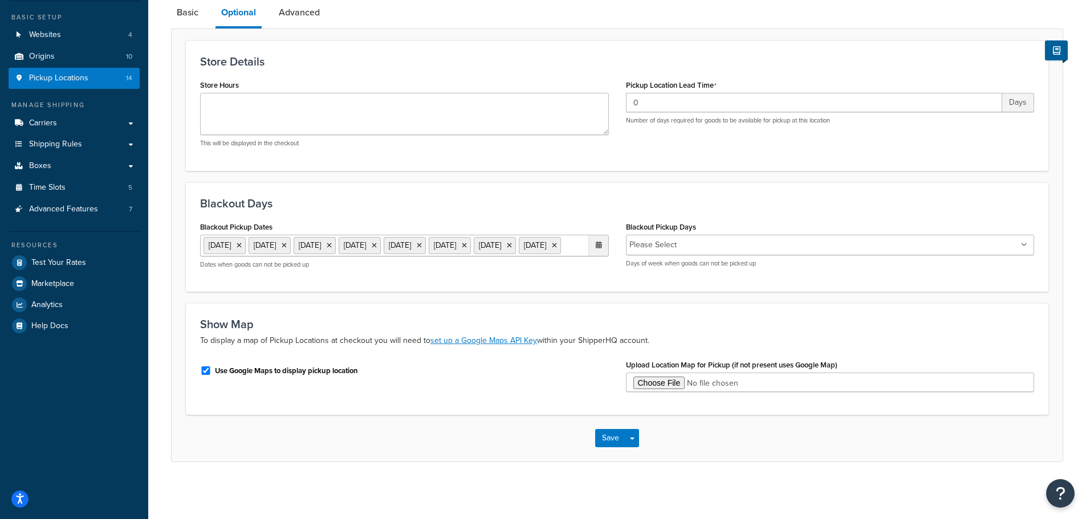
click at [545, 440] on div "Save Save Dropdown Save and Edit Save and Duplicate Save and Create New" at bounding box center [617, 438] width 891 height 47
click at [604, 435] on button "Save" at bounding box center [610, 438] width 31 height 18
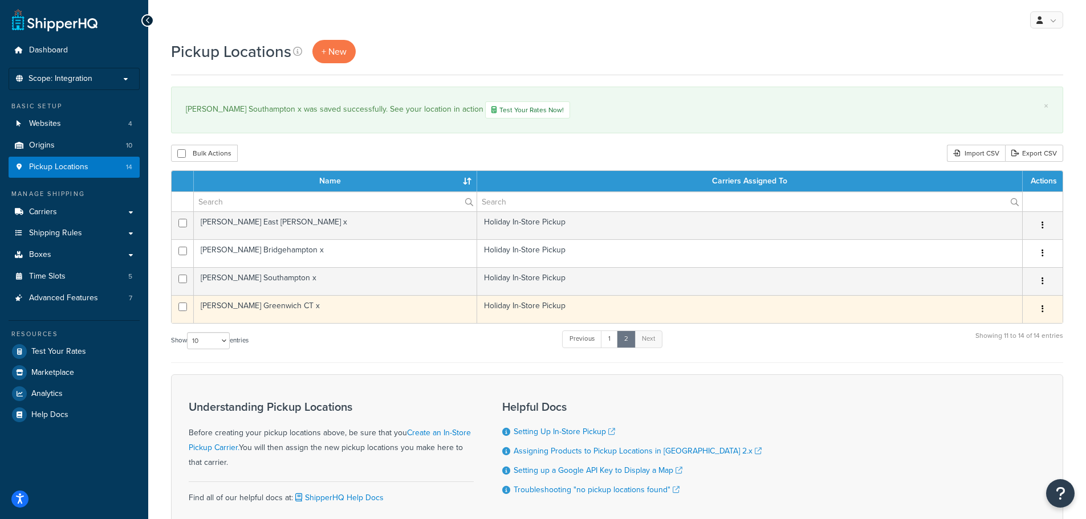
click at [269, 305] on td "[PERSON_NAME] Greenwich CT x" at bounding box center [335, 309] width 283 height 28
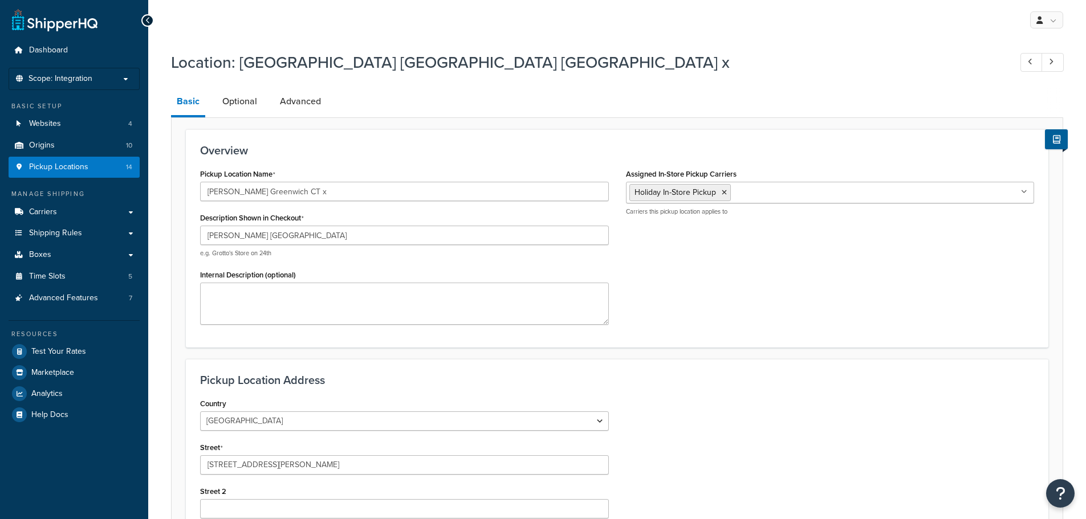
select select "7"
click at [224, 103] on link "Optional" at bounding box center [240, 101] width 46 height 27
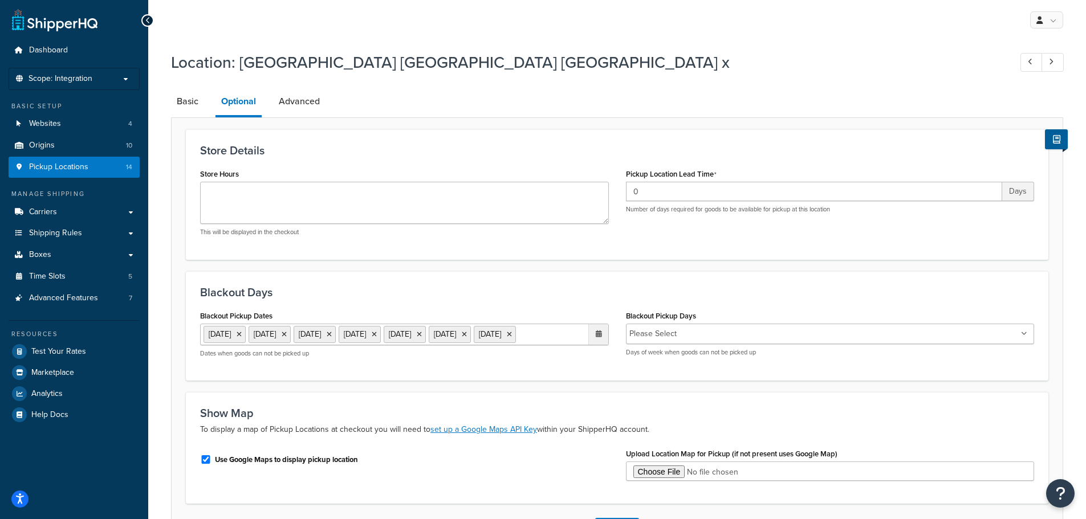
click at [423, 345] on ul "[DATE] [DATE] [DATE] [DATE] [DATE] [DATE] [DATE]" at bounding box center [404, 335] width 409 height 22
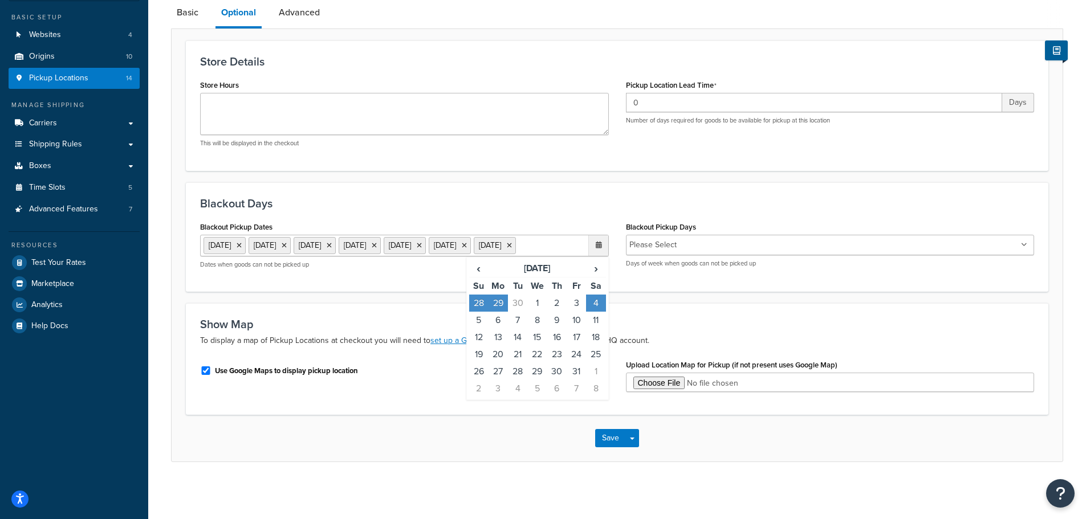
scroll to position [109, 0]
click at [481, 264] on span "‹" at bounding box center [479, 268] width 18 height 16
click at [601, 335] on td "20" at bounding box center [595, 337] width 19 height 17
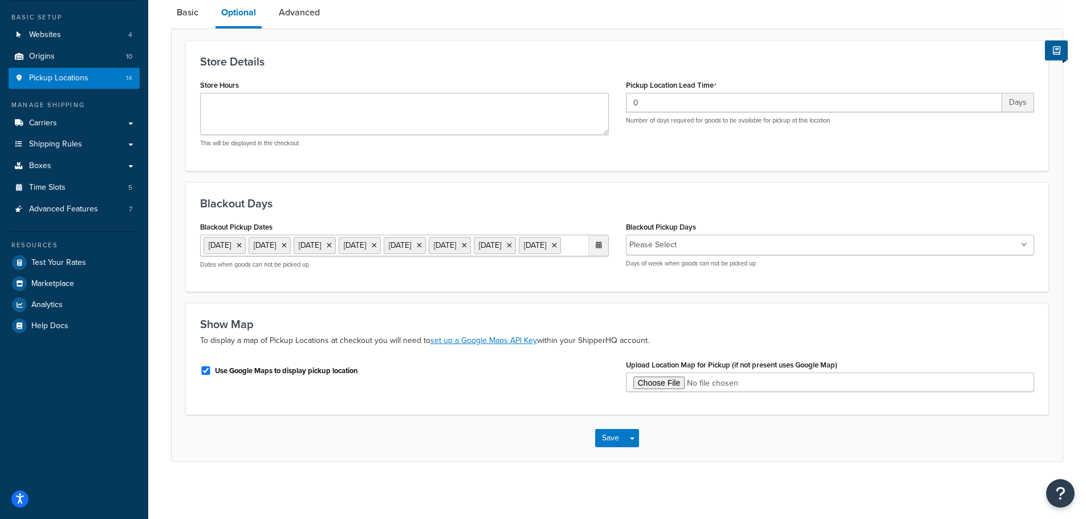
click at [533, 449] on div "Save Save Dropdown Save and Edit Save and Duplicate Save and Create New" at bounding box center [617, 438] width 891 height 47
click at [609, 438] on button "Save" at bounding box center [610, 438] width 31 height 18
